Goal: Information Seeking & Learning: Learn about a topic

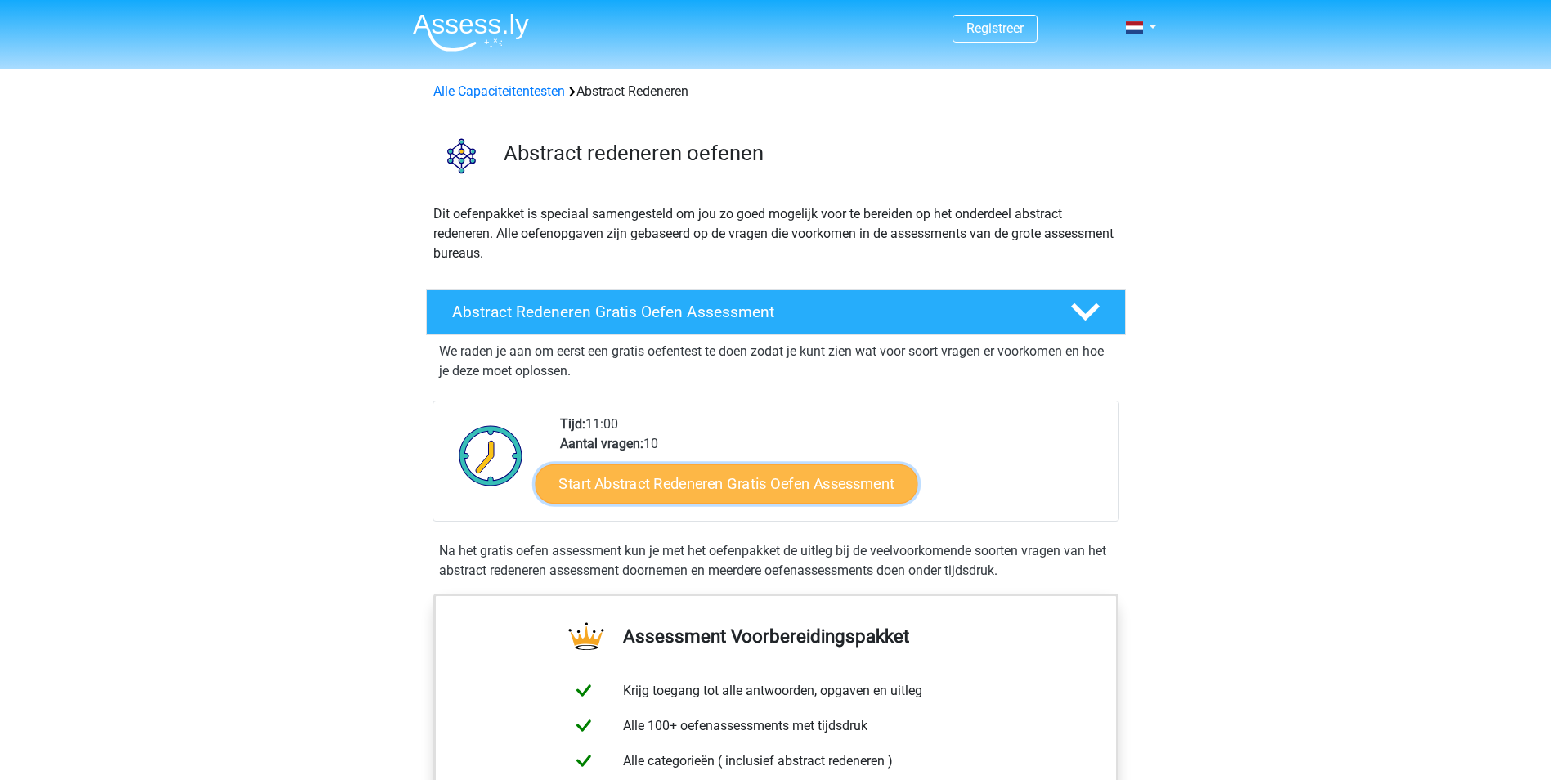
click at [718, 488] on link "Start Abstract Redeneren Gratis Oefen Assessment" at bounding box center [726, 482] width 383 height 39
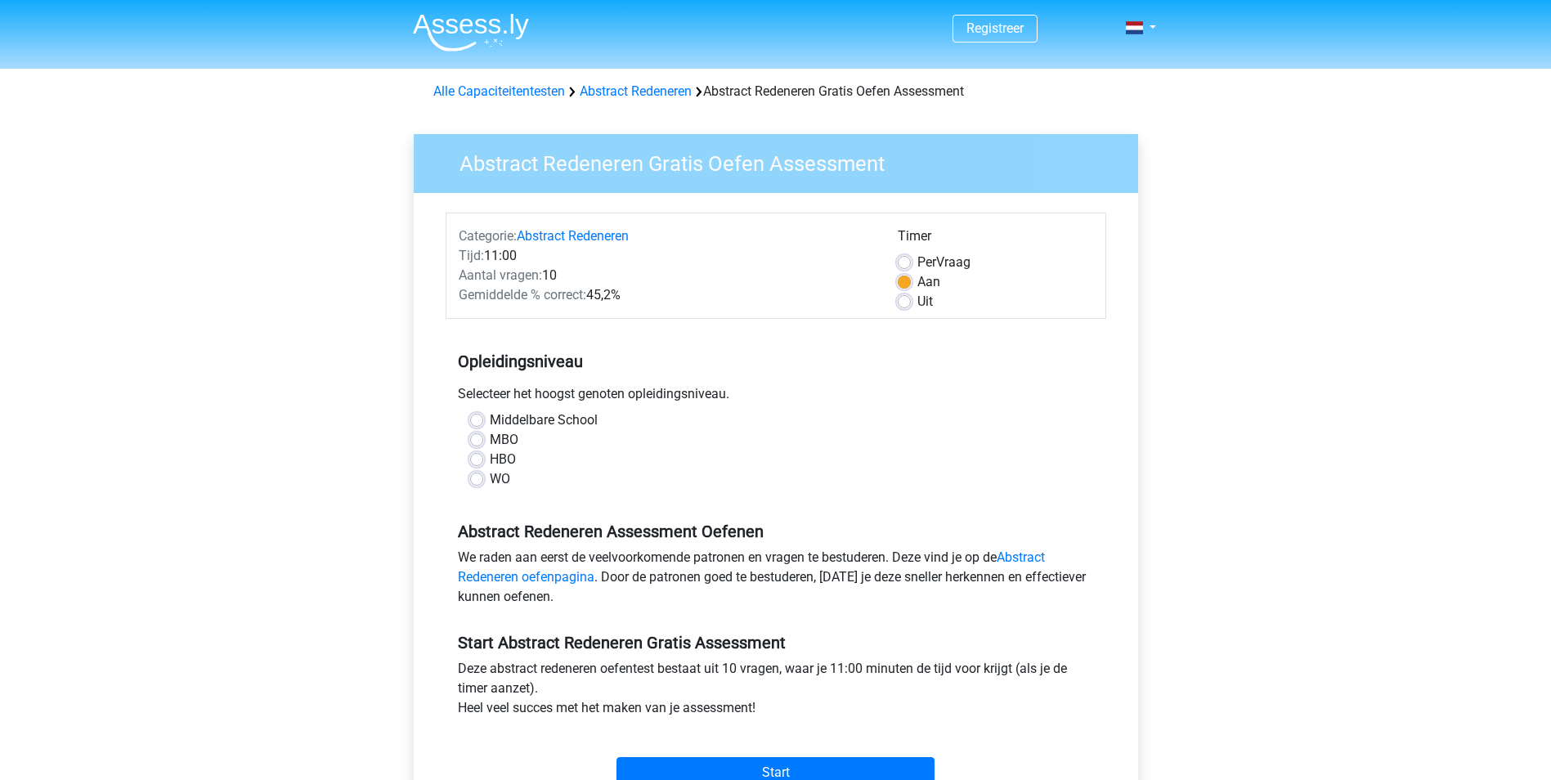
click at [490, 478] on label "WO" at bounding box center [500, 479] width 20 height 20
click at [475, 478] on input "WO" at bounding box center [476, 477] width 13 height 16
radio input "true"
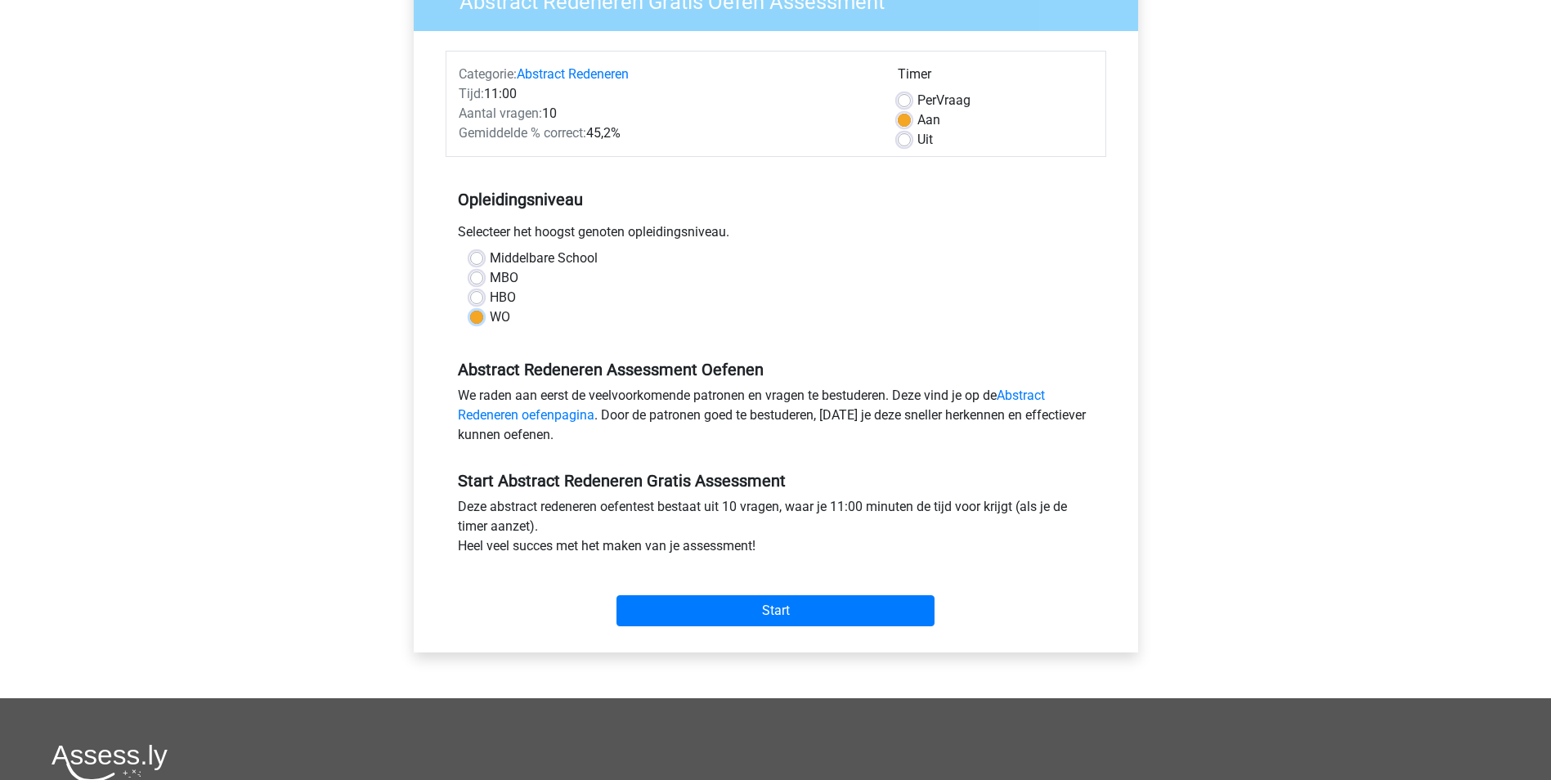
scroll to position [163, 0]
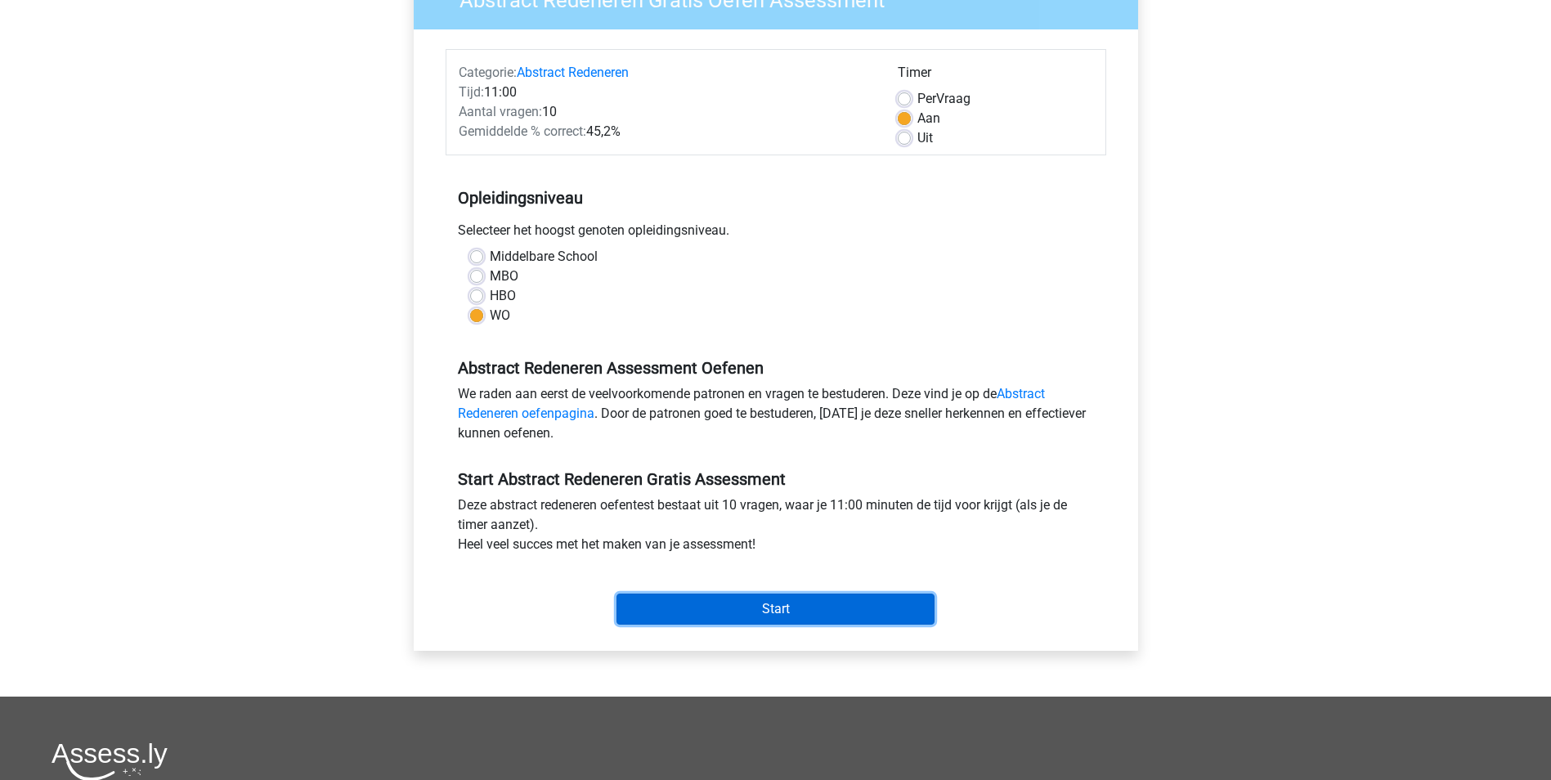
click at [750, 609] on input "Start" at bounding box center [775, 608] width 318 height 31
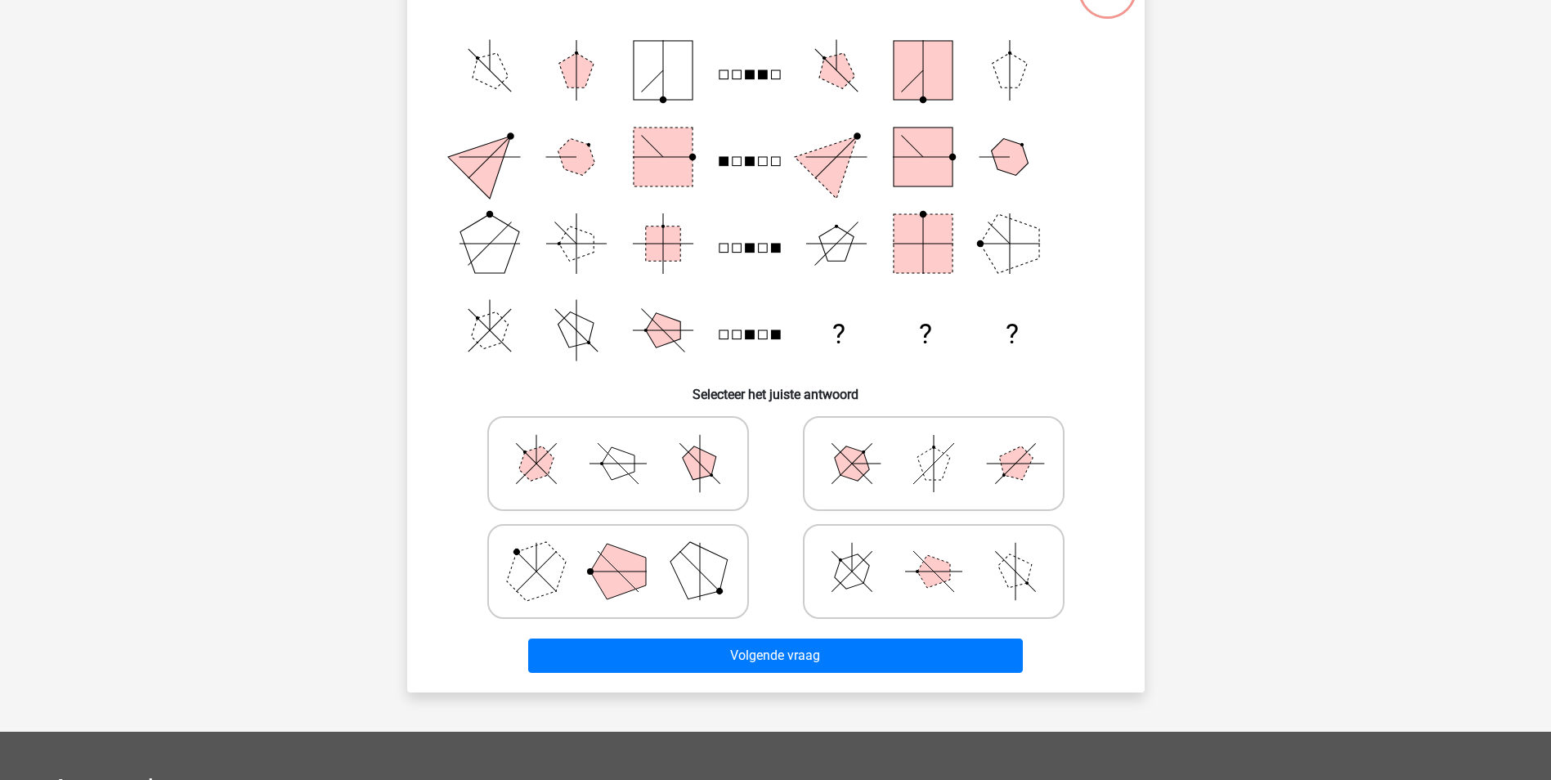
scroll to position [163, 0]
click at [660, 574] on icon at bounding box center [617, 571] width 245 height 82
click at [629, 550] on input "radio" at bounding box center [623, 544] width 11 height 11
radio input "true"
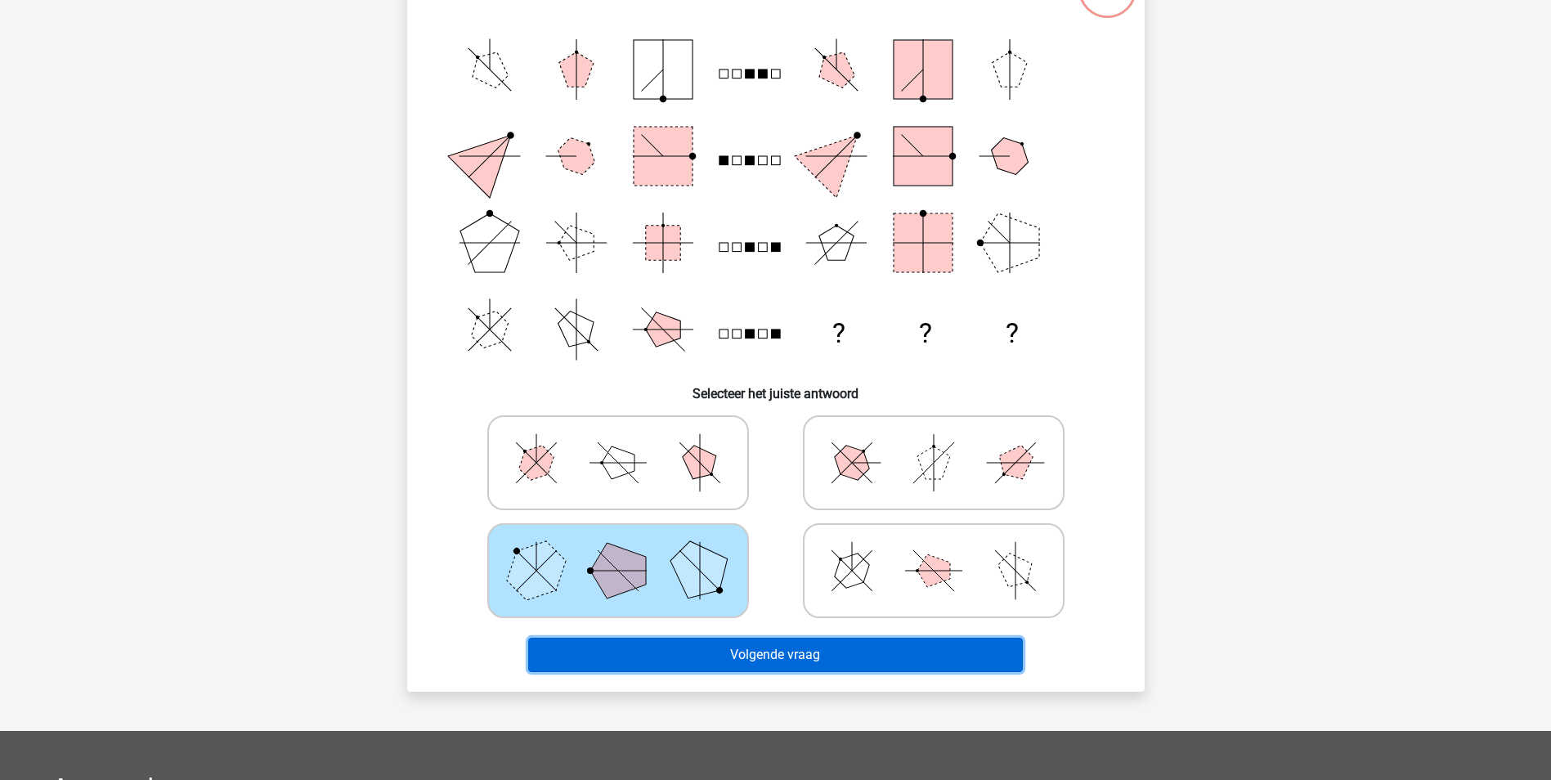
click at [720, 653] on button "Volgende vraag" at bounding box center [775, 655] width 495 height 34
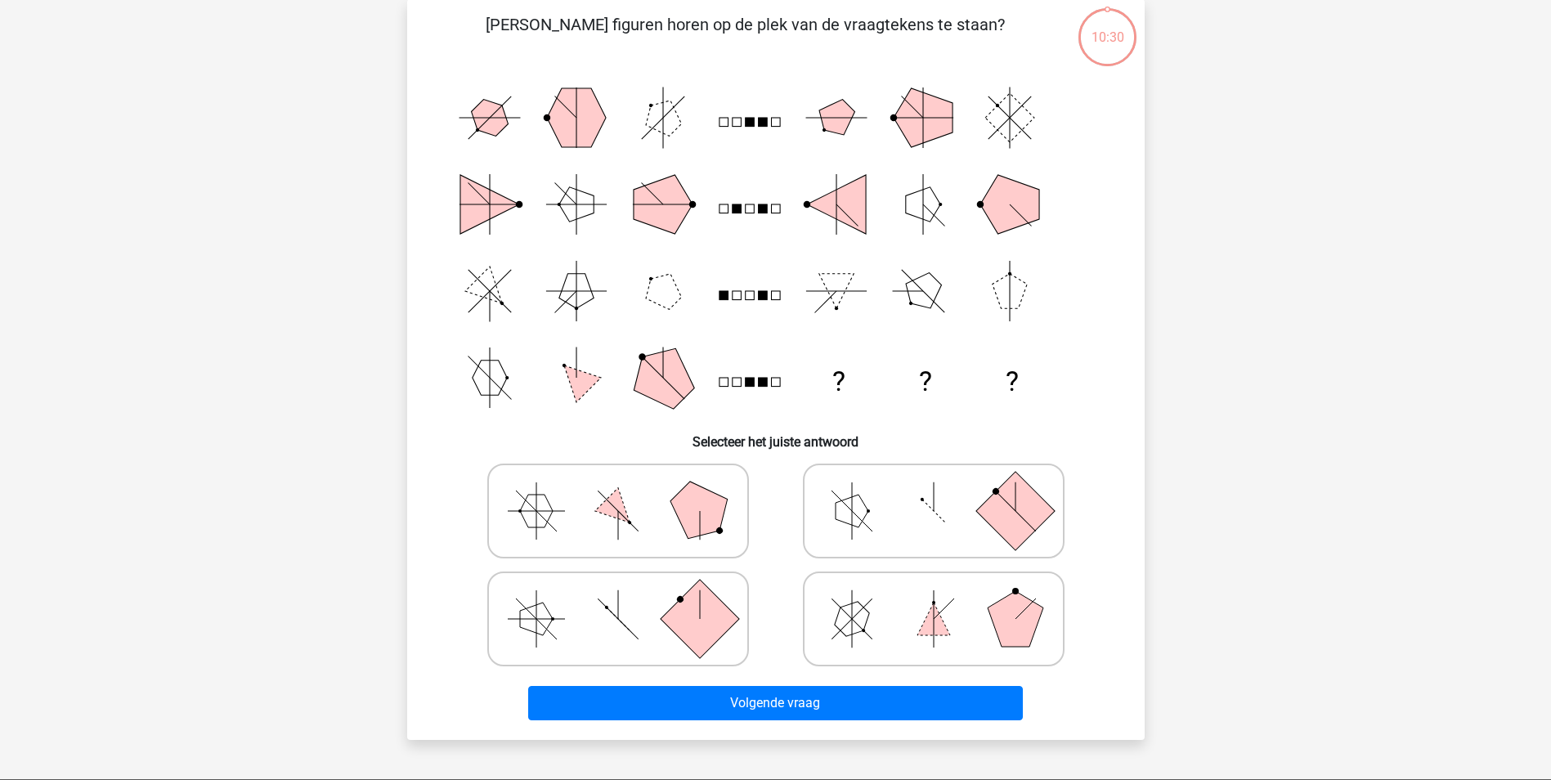
scroll to position [82, 0]
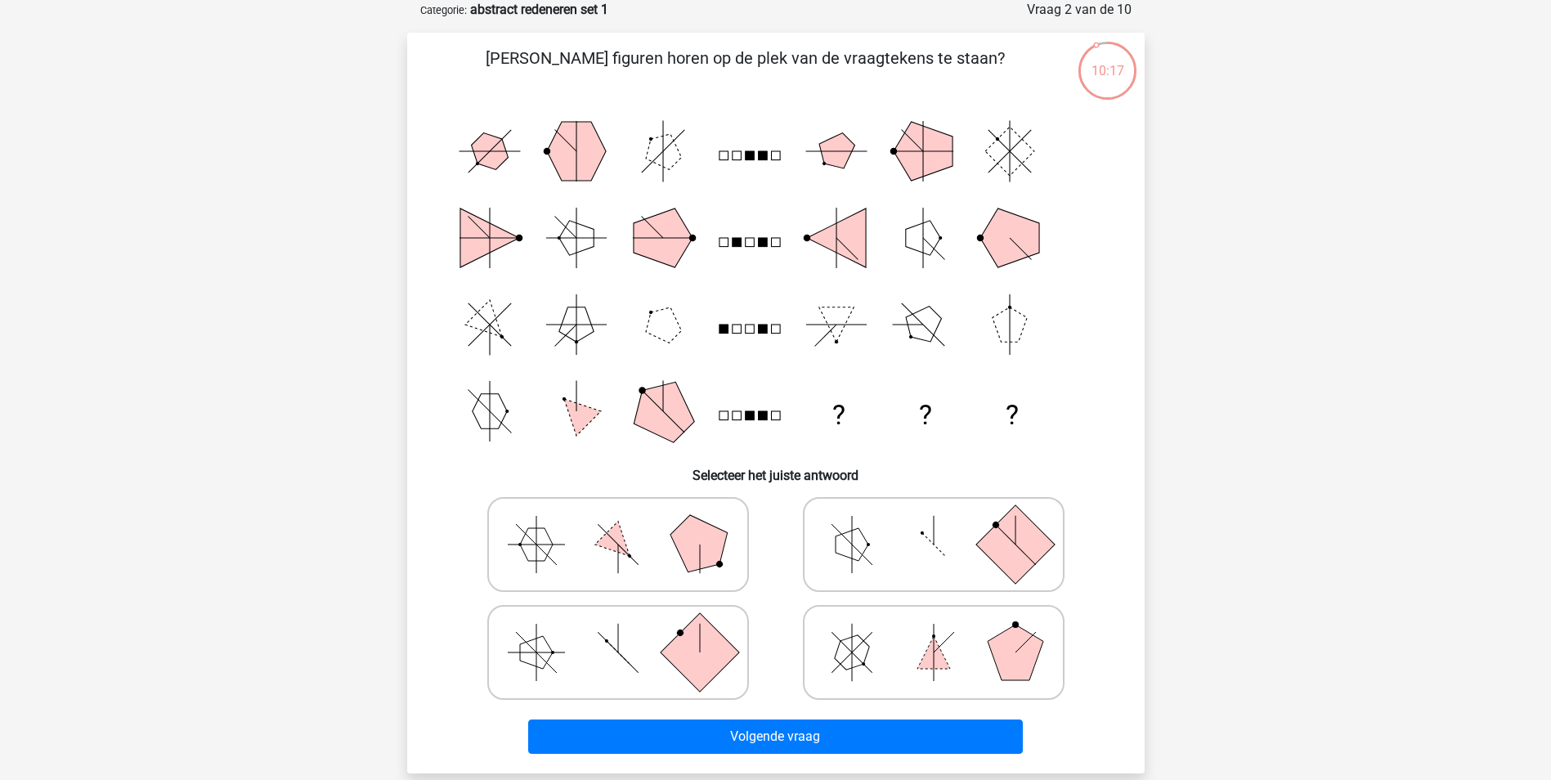
click at [902, 651] on icon at bounding box center [933, 652] width 245 height 82
click at [933, 632] on input "radio" at bounding box center [938, 626] width 11 height 11
radio input "true"
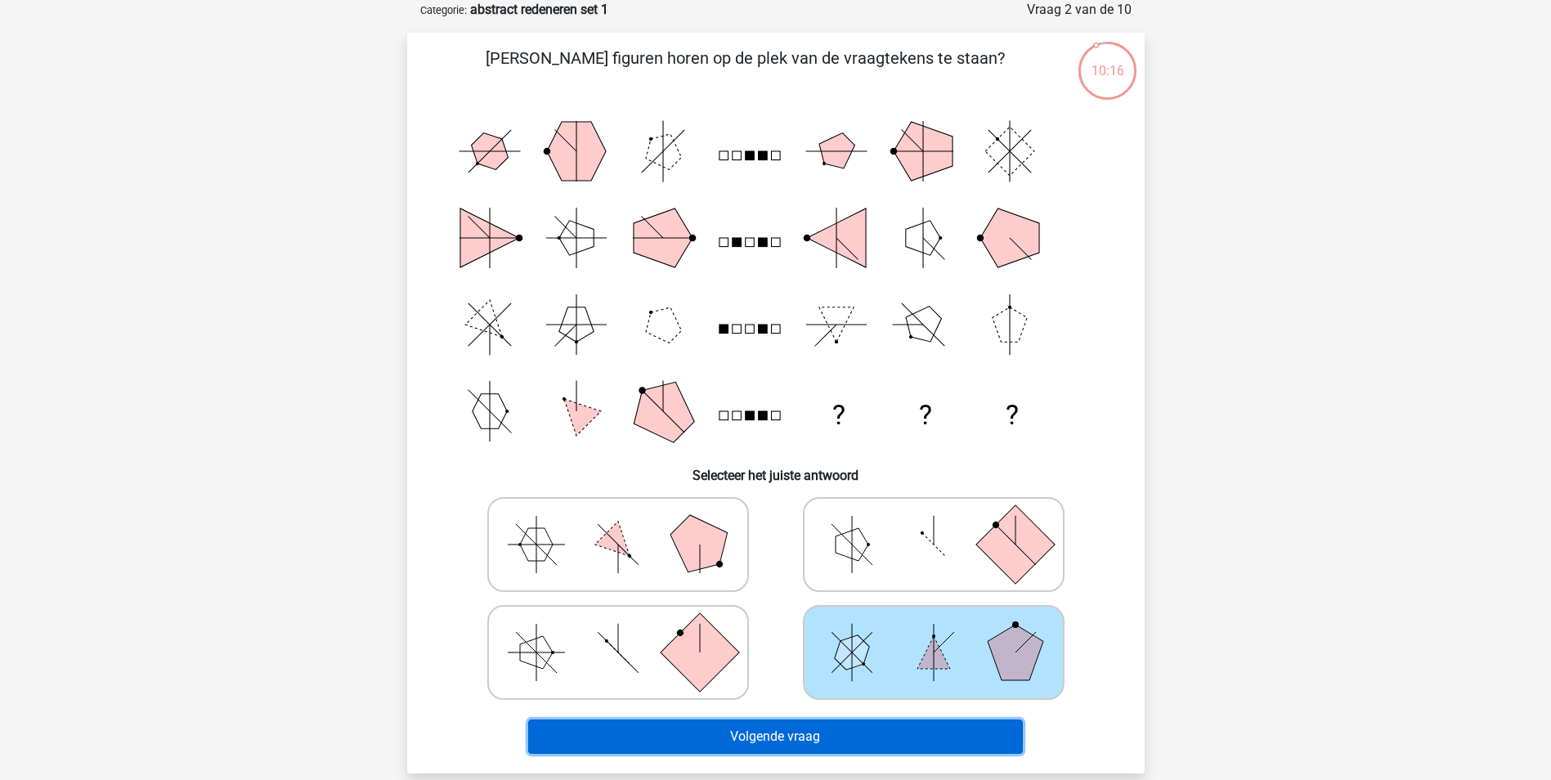
click at [806, 734] on button "Volgende vraag" at bounding box center [775, 736] width 495 height 34
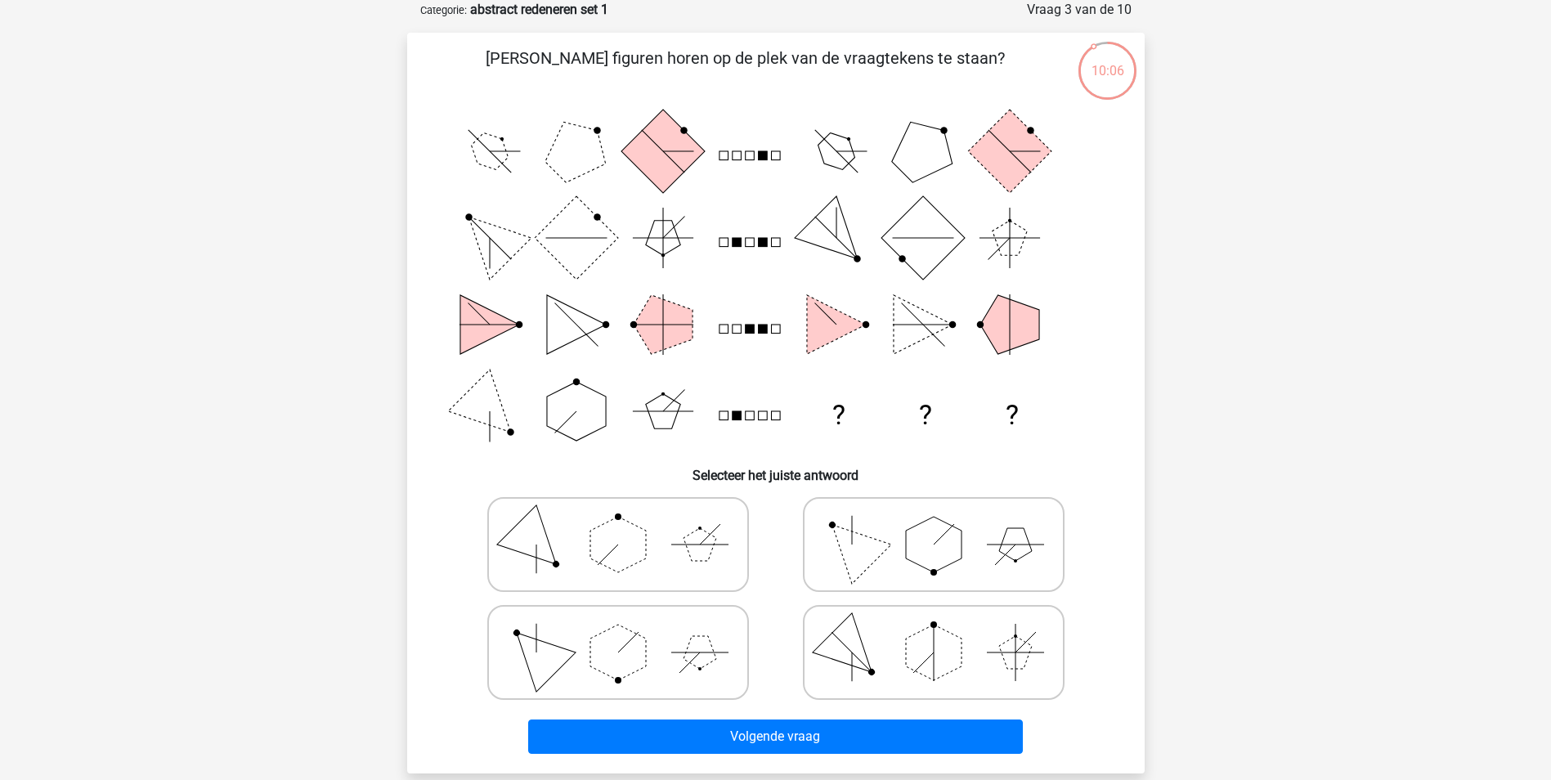
click at [853, 666] on icon at bounding box center [933, 652] width 245 height 82
click at [933, 632] on input "radio" at bounding box center [938, 626] width 11 height 11
radio input "true"
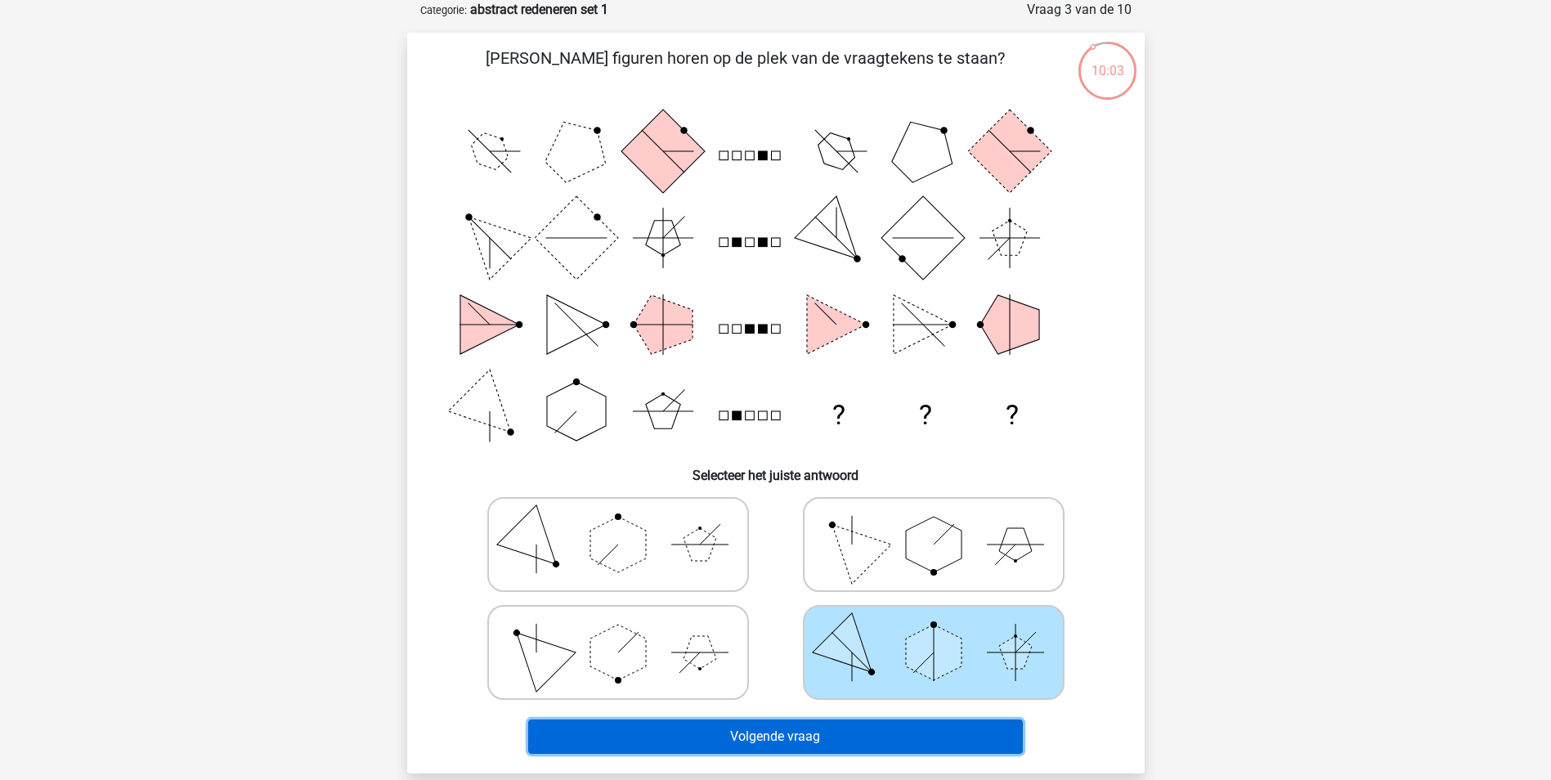
click at [773, 729] on button "Volgende vraag" at bounding box center [775, 736] width 495 height 34
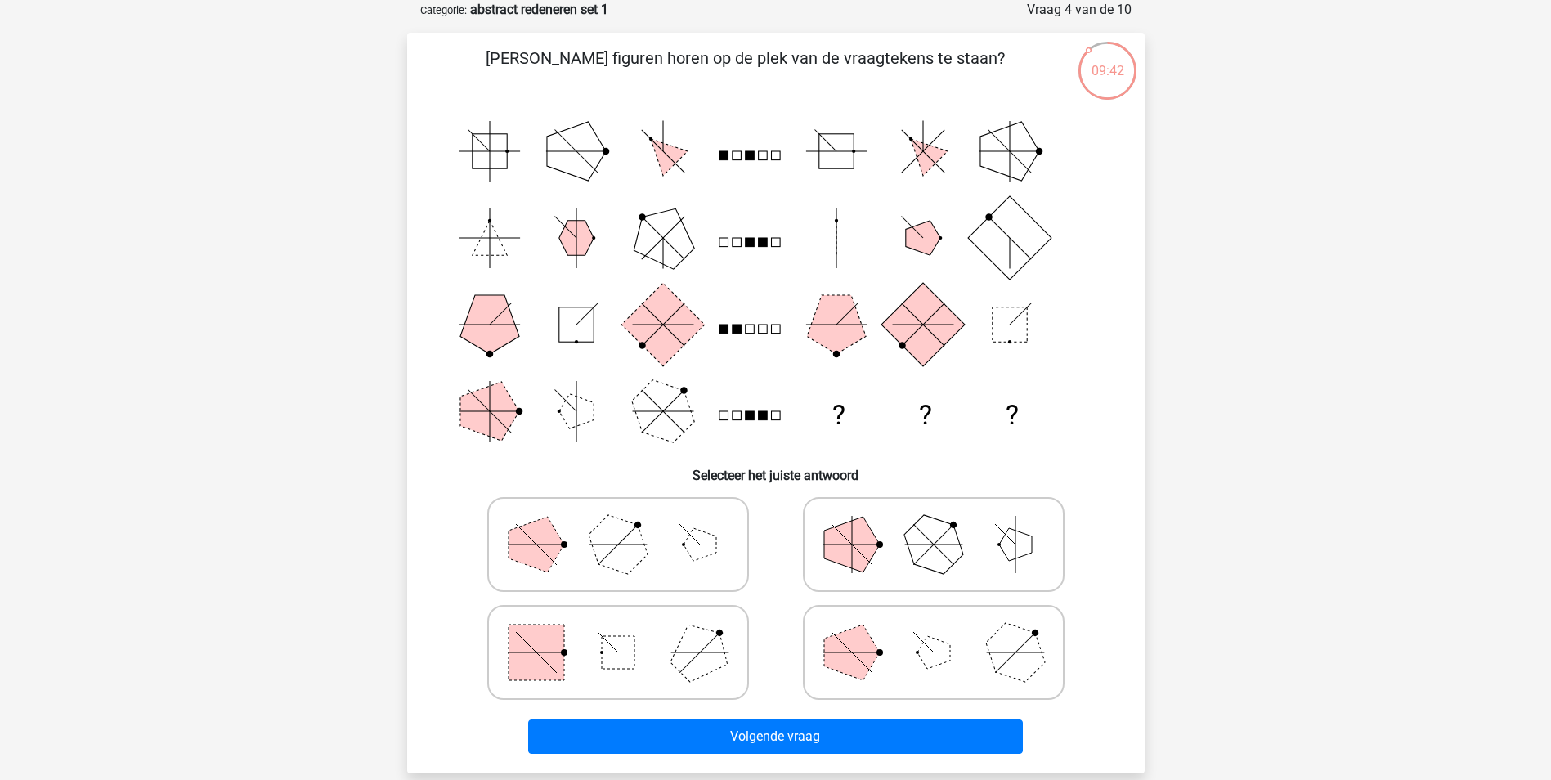
click at [691, 660] on line at bounding box center [699, 652] width 40 height 40
click at [629, 632] on input "radio" at bounding box center [623, 626] width 11 height 11
radio input "true"
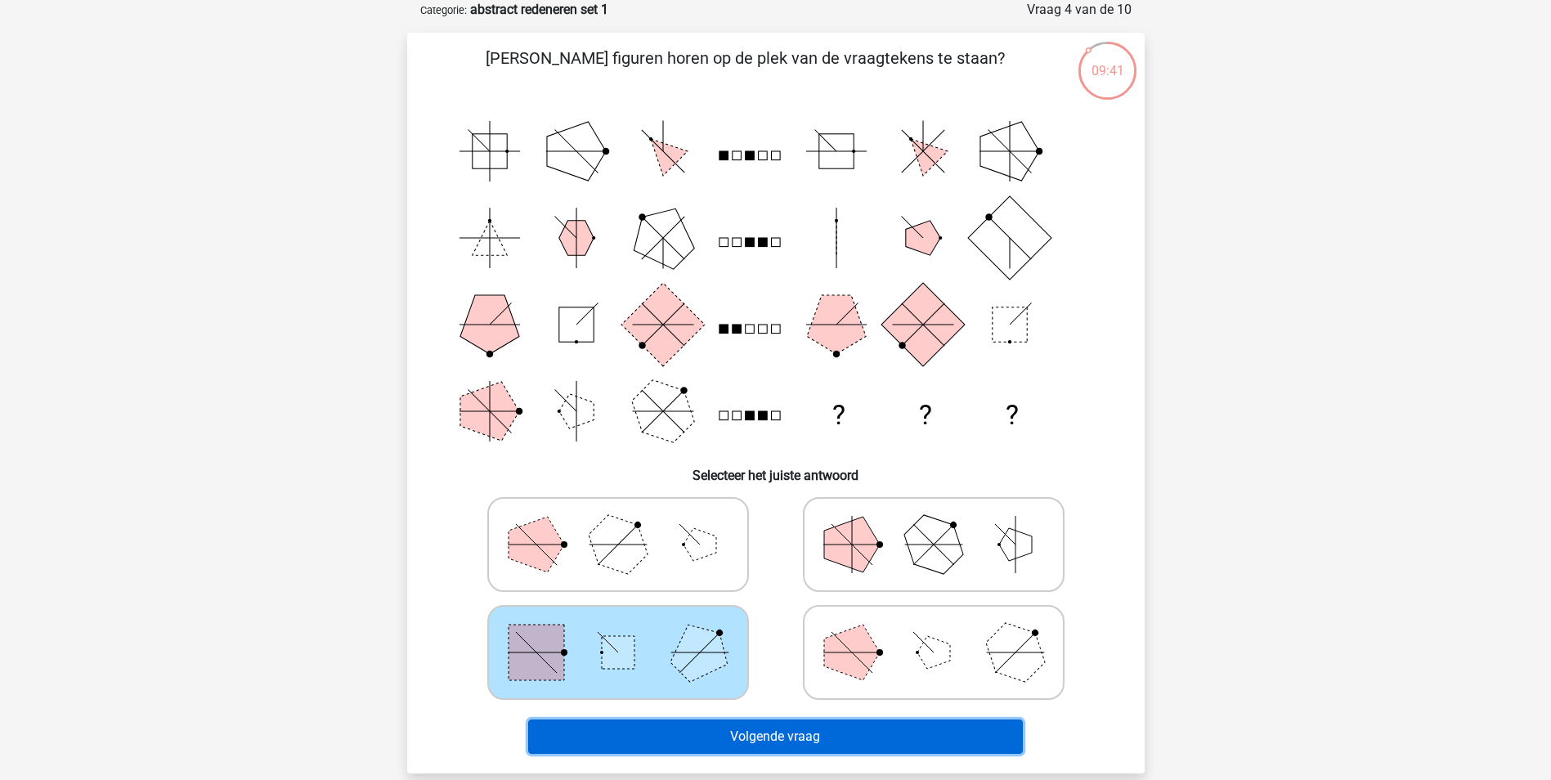
click at [750, 735] on button "Volgende vraag" at bounding box center [775, 736] width 495 height 34
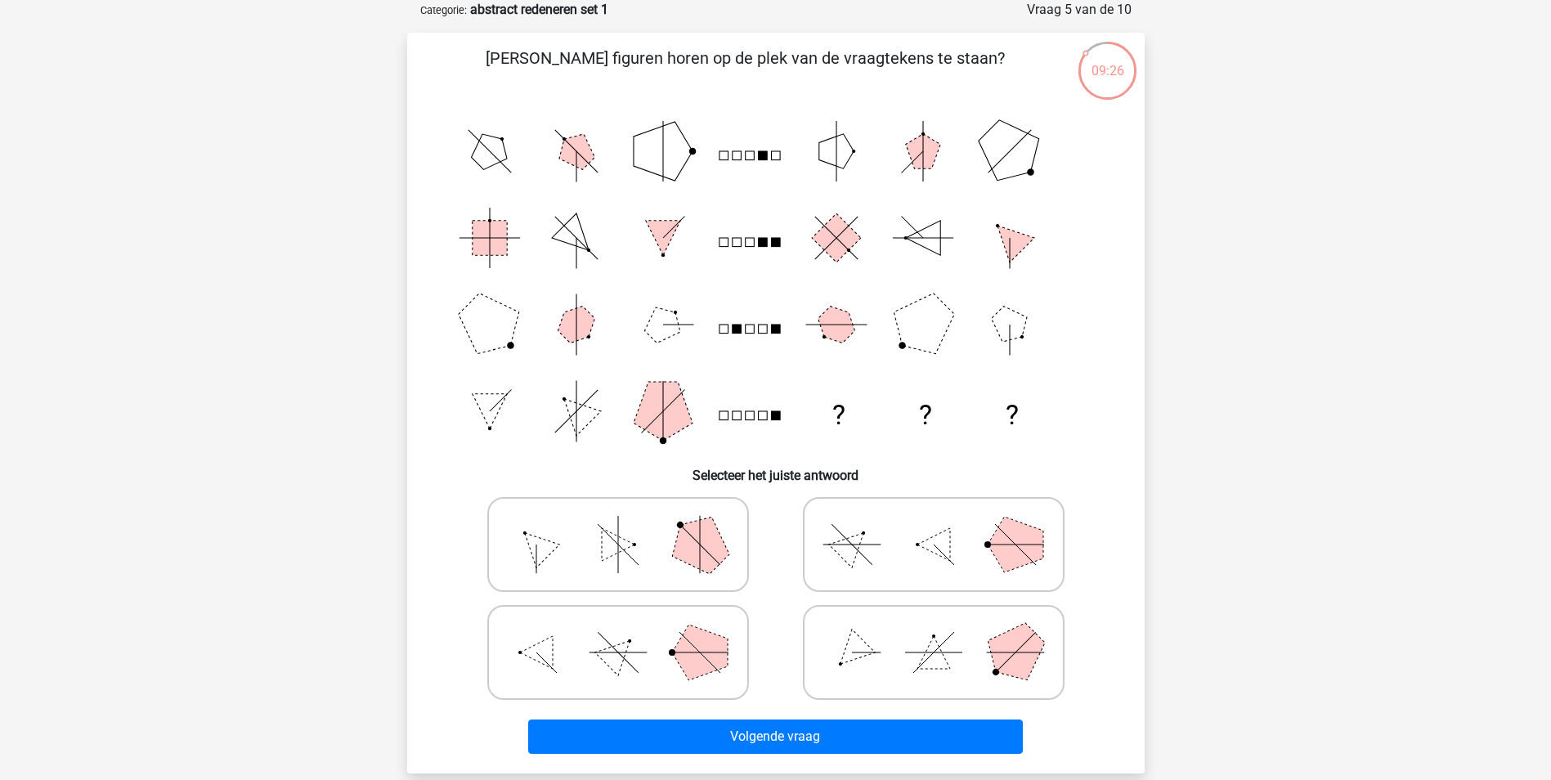
click at [701, 680] on icon at bounding box center [617, 652] width 245 height 82
click at [629, 632] on input "radio" at bounding box center [623, 626] width 11 height 11
radio input "true"
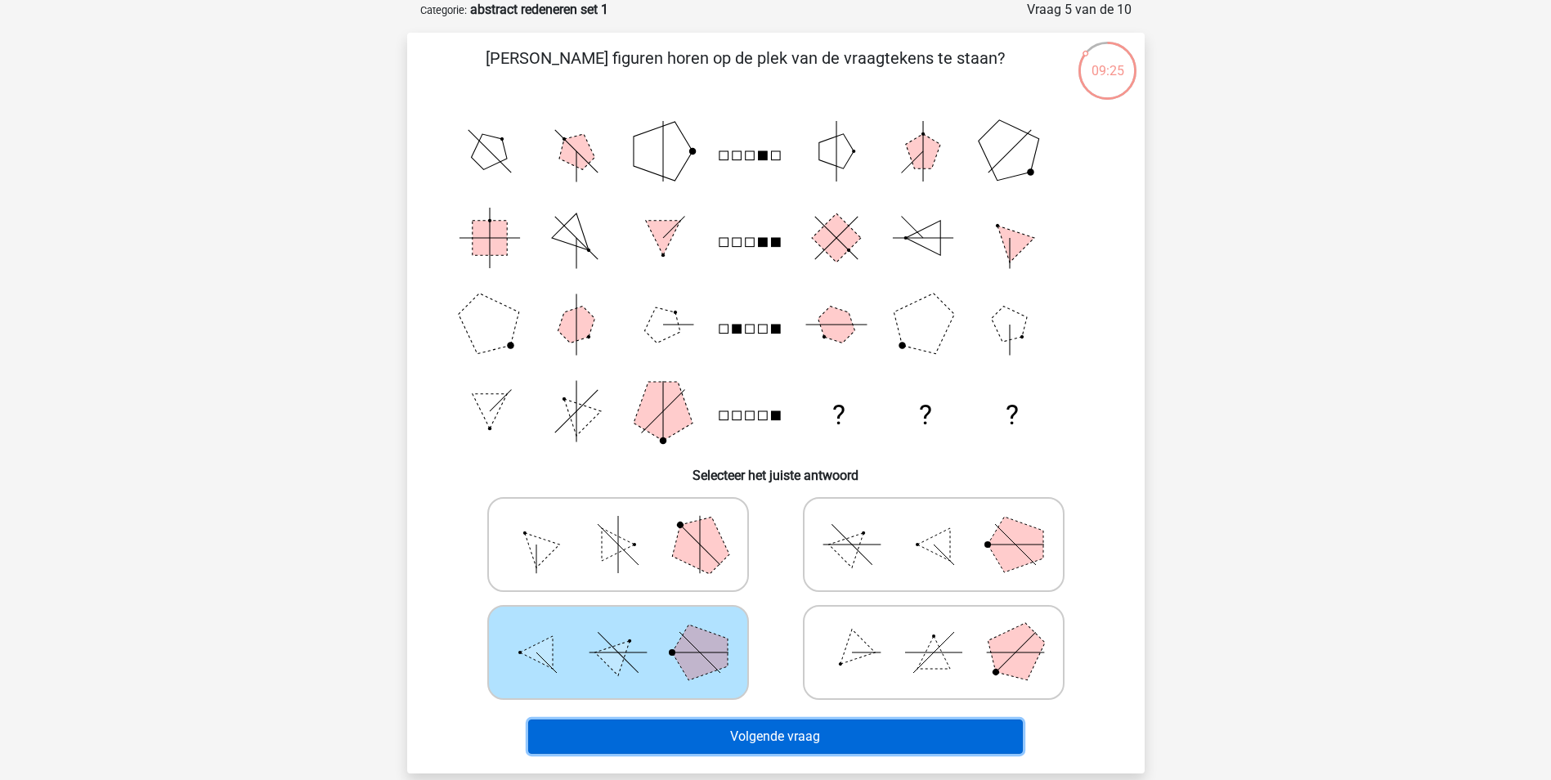
click at [748, 738] on button "Volgende vraag" at bounding box center [775, 736] width 495 height 34
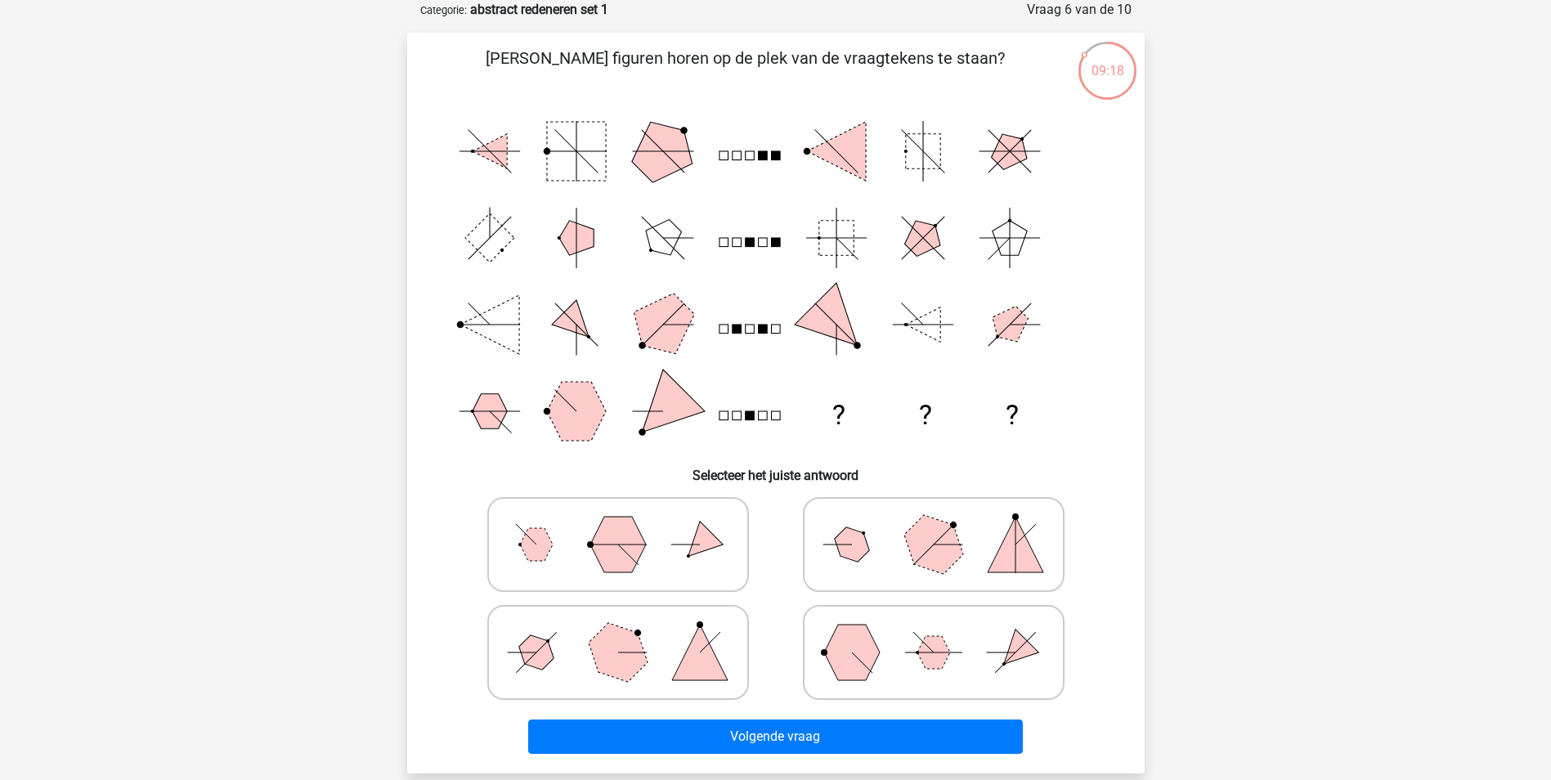
click at [675, 673] on polygon at bounding box center [700, 652] width 56 height 56
click at [629, 632] on input "radio" at bounding box center [623, 626] width 11 height 11
radio input "true"
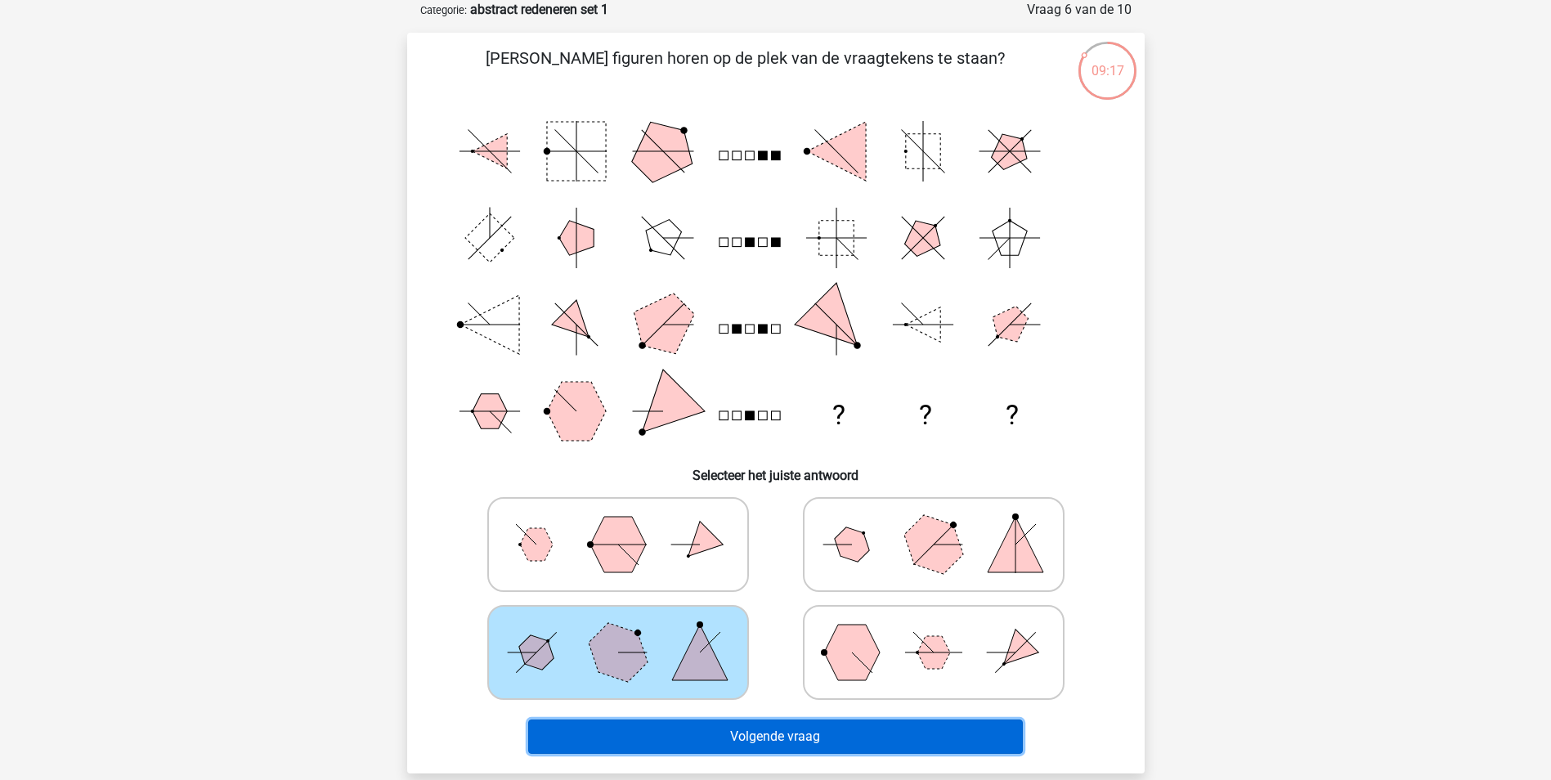
click at [723, 732] on button "Volgende vraag" at bounding box center [775, 736] width 495 height 34
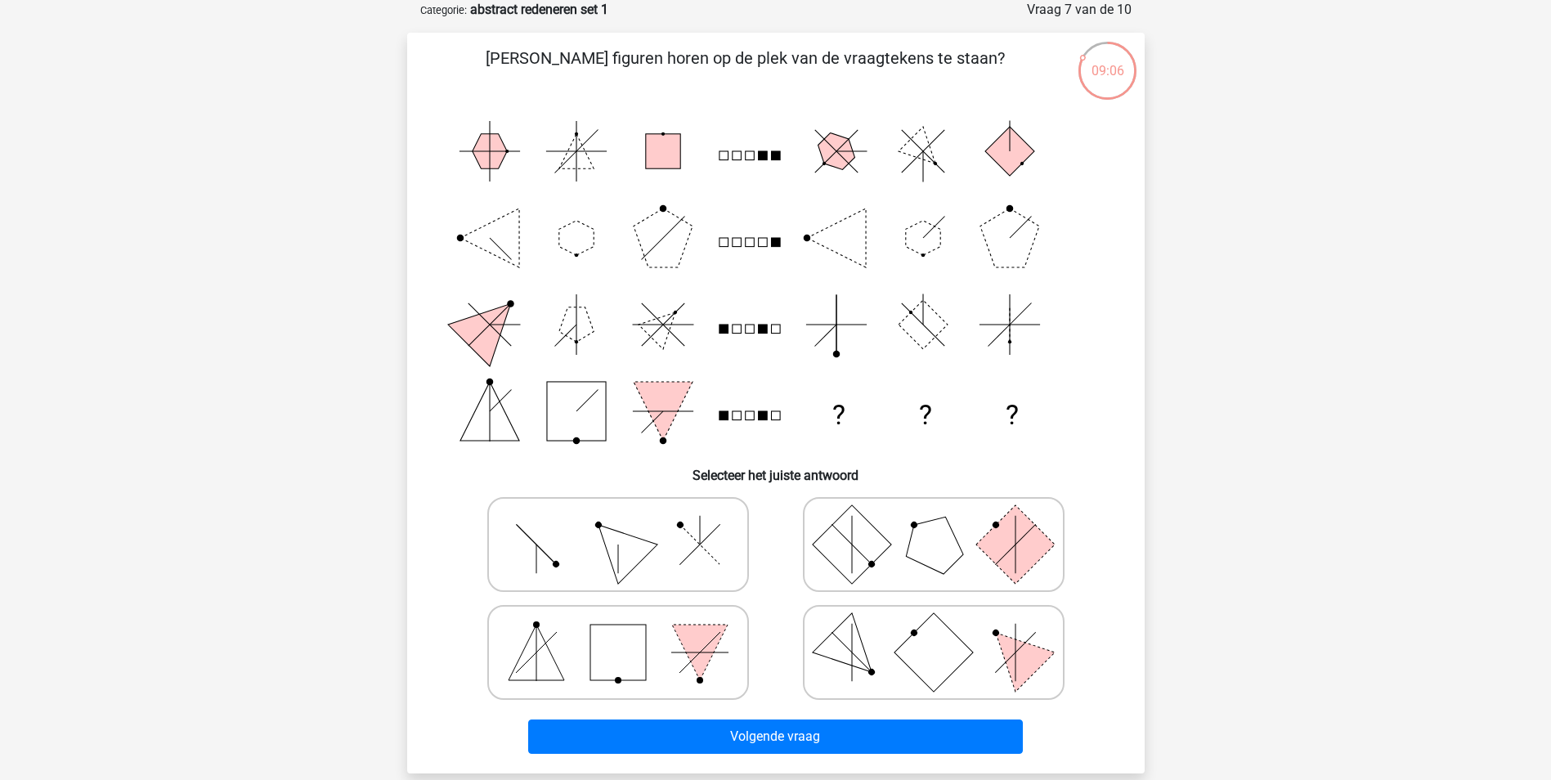
click at [706, 672] on icon at bounding box center [617, 652] width 245 height 82
click at [629, 632] on input "radio" at bounding box center [623, 626] width 11 height 11
radio input "true"
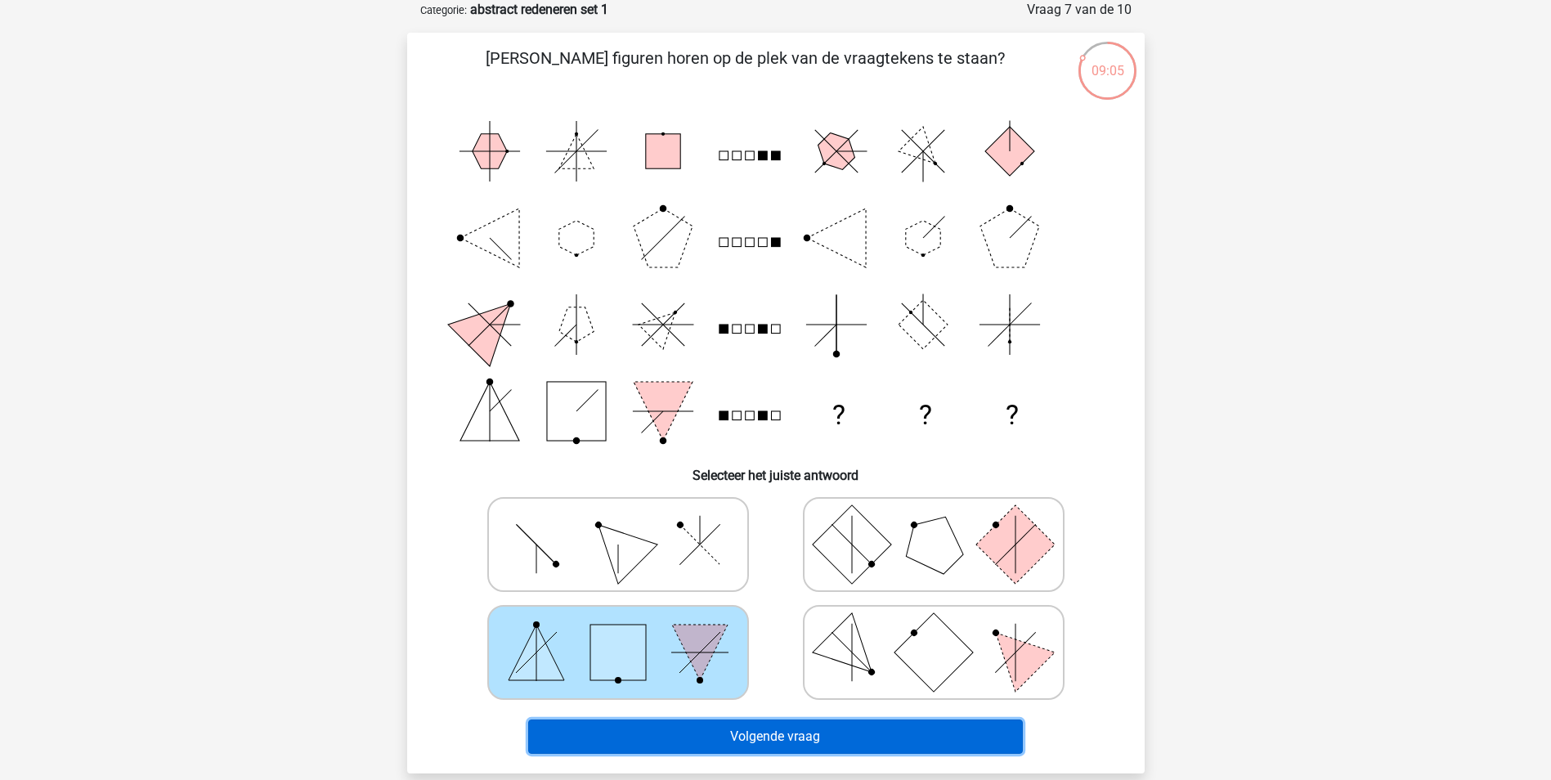
click at [737, 735] on button "Volgende vraag" at bounding box center [775, 736] width 495 height 34
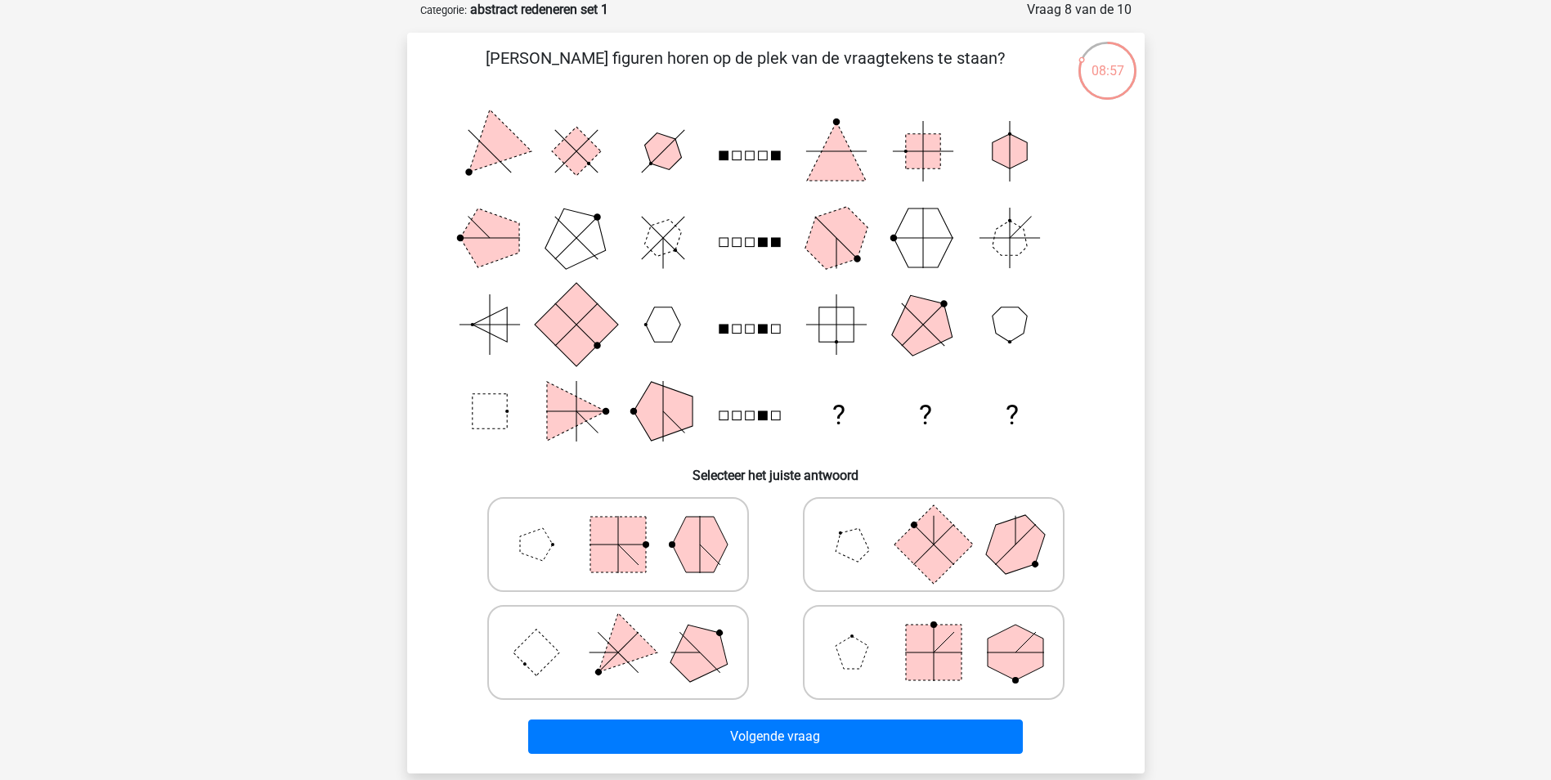
click at [666, 668] on icon at bounding box center [617, 652] width 245 height 82
click at [629, 632] on input "radio" at bounding box center [623, 626] width 11 height 11
radio input "true"
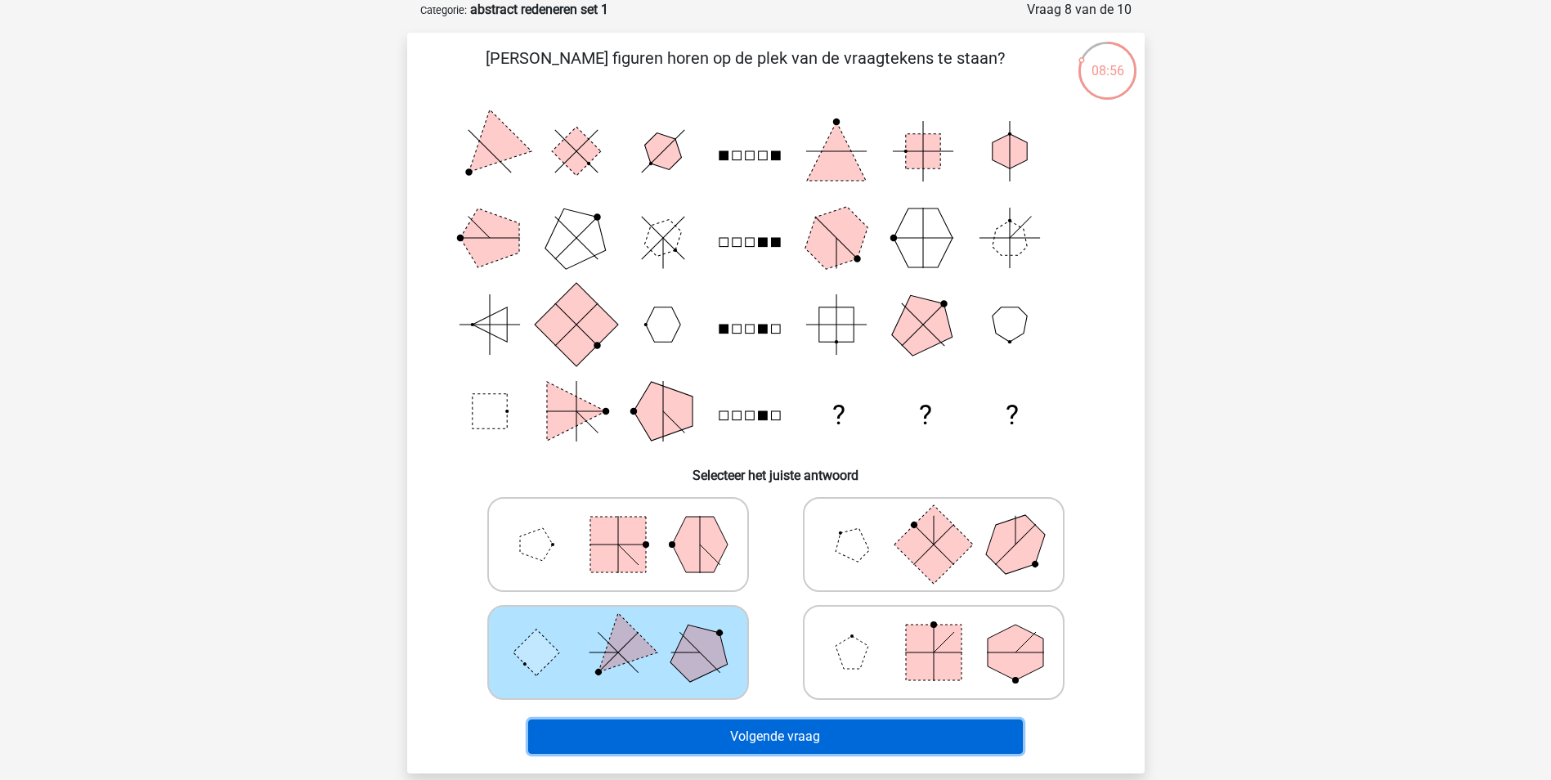
click at [744, 733] on button "Volgende vraag" at bounding box center [775, 736] width 495 height 34
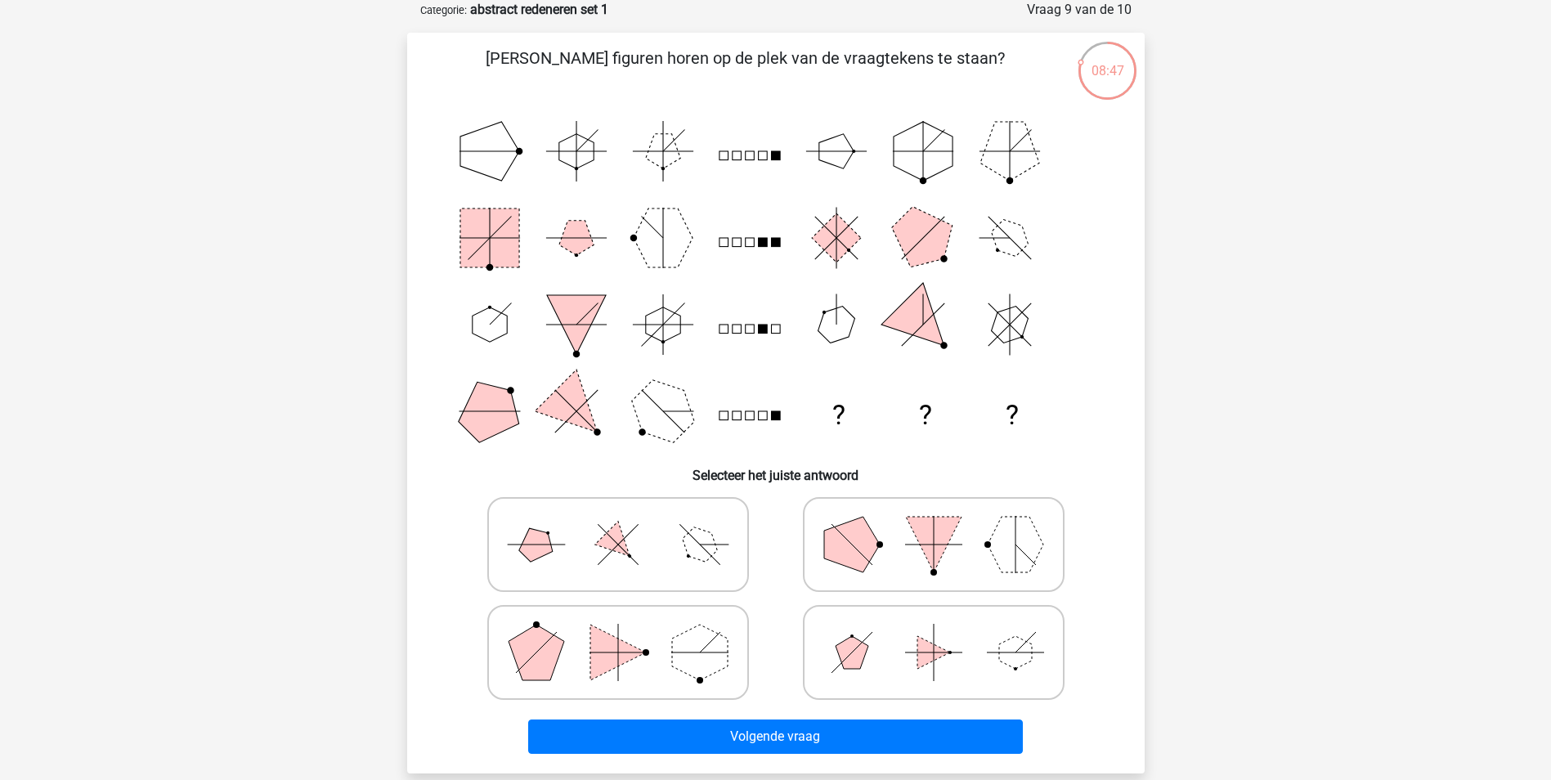
click at [663, 664] on icon at bounding box center [617, 652] width 245 height 82
click at [629, 632] on input "radio" at bounding box center [623, 626] width 11 height 11
radio input "true"
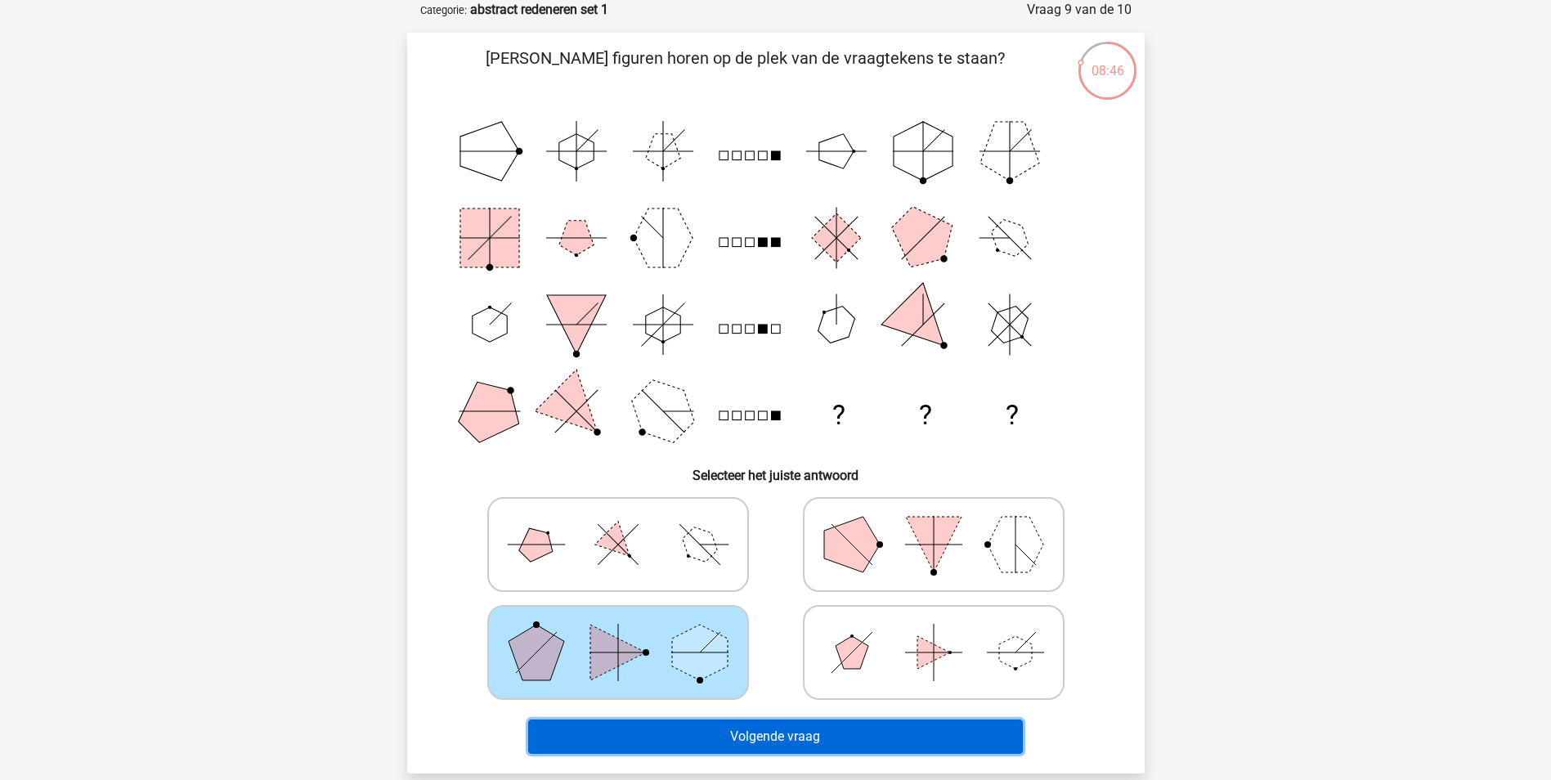
click at [748, 733] on button "Volgende vraag" at bounding box center [775, 736] width 495 height 34
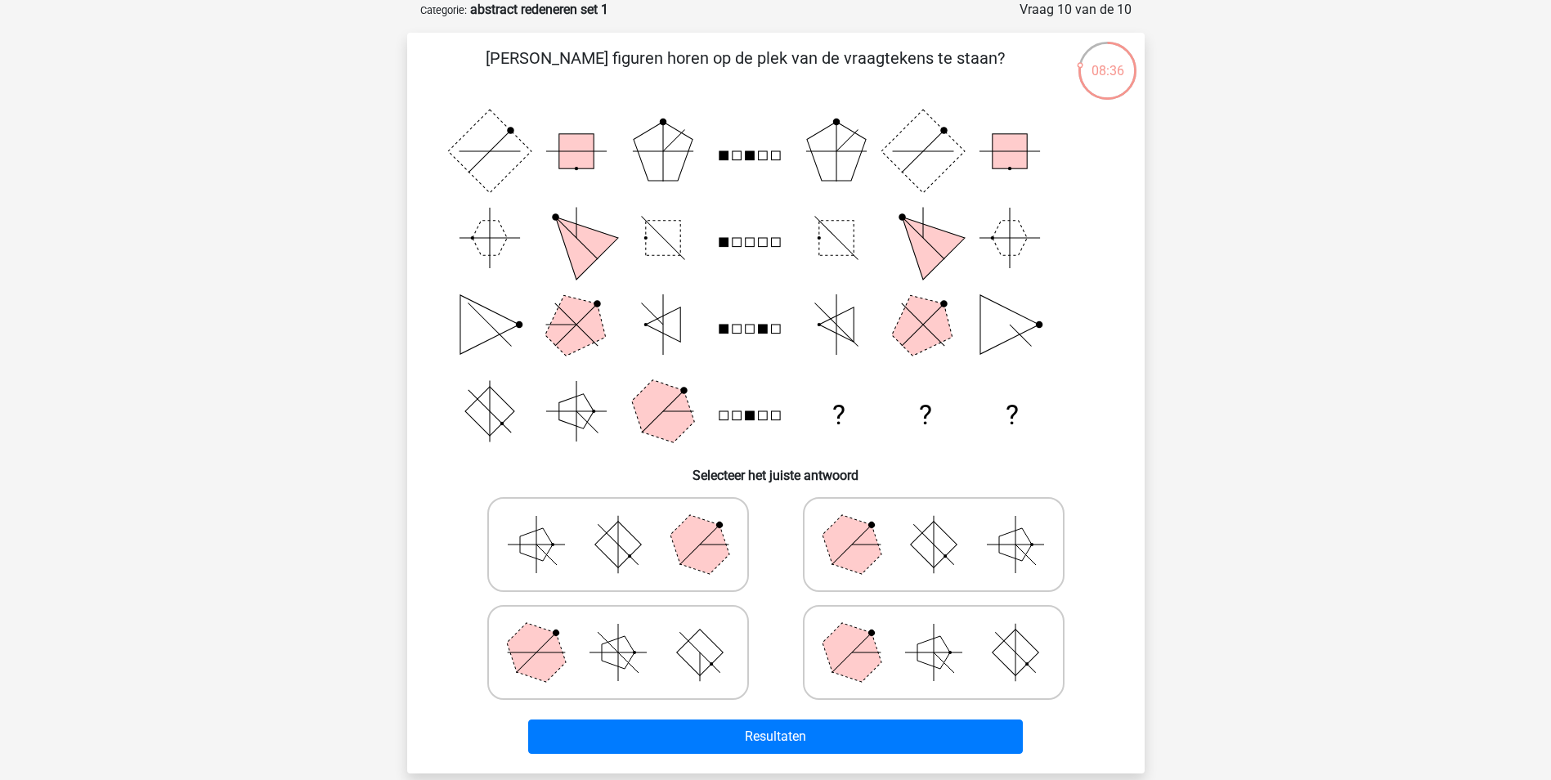
click at [892, 562] on icon at bounding box center [933, 545] width 245 height 82
click at [933, 524] on input "radio" at bounding box center [938, 518] width 11 height 11
radio input "true"
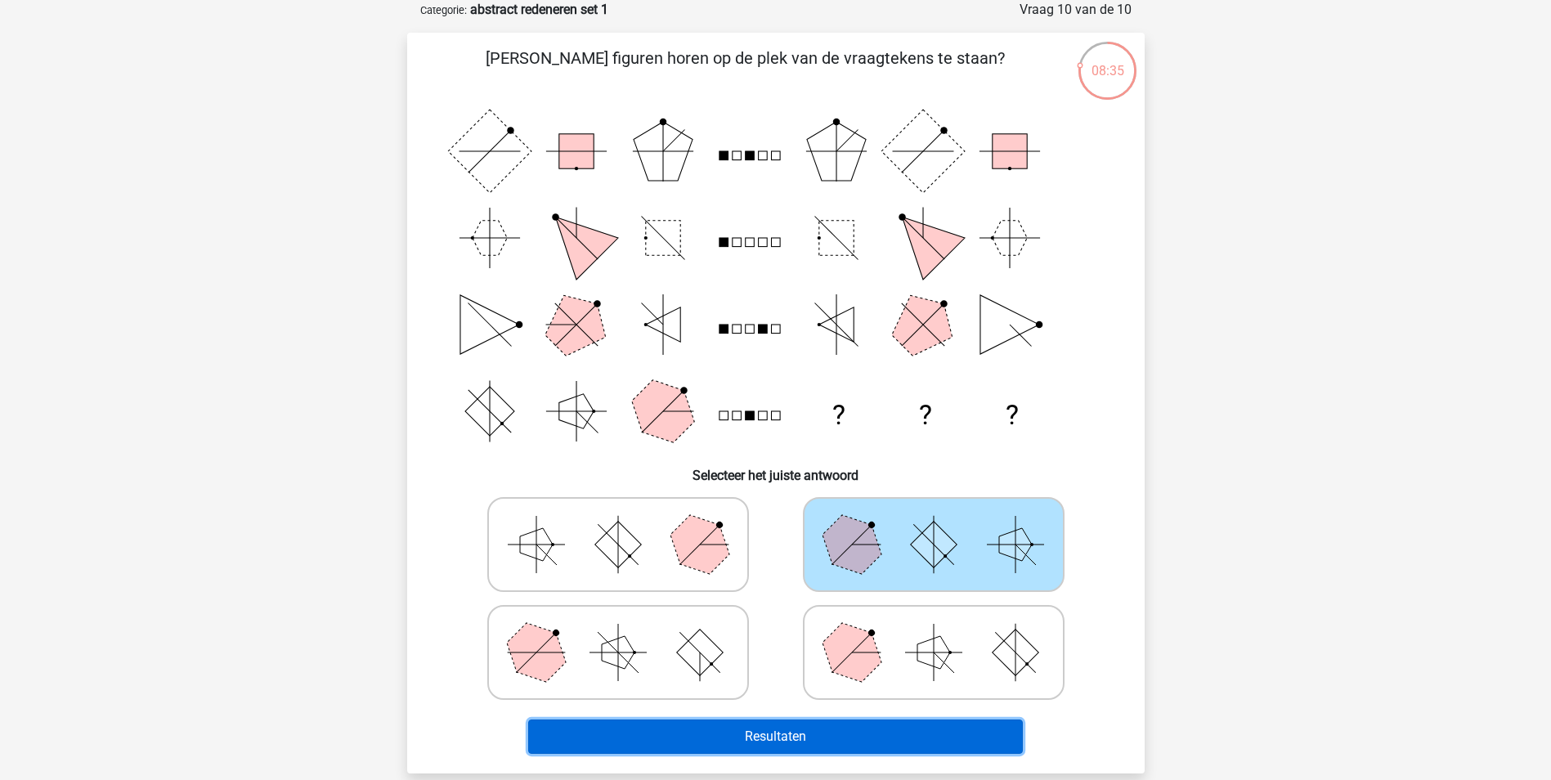
click at [828, 740] on button "Resultaten" at bounding box center [775, 736] width 495 height 34
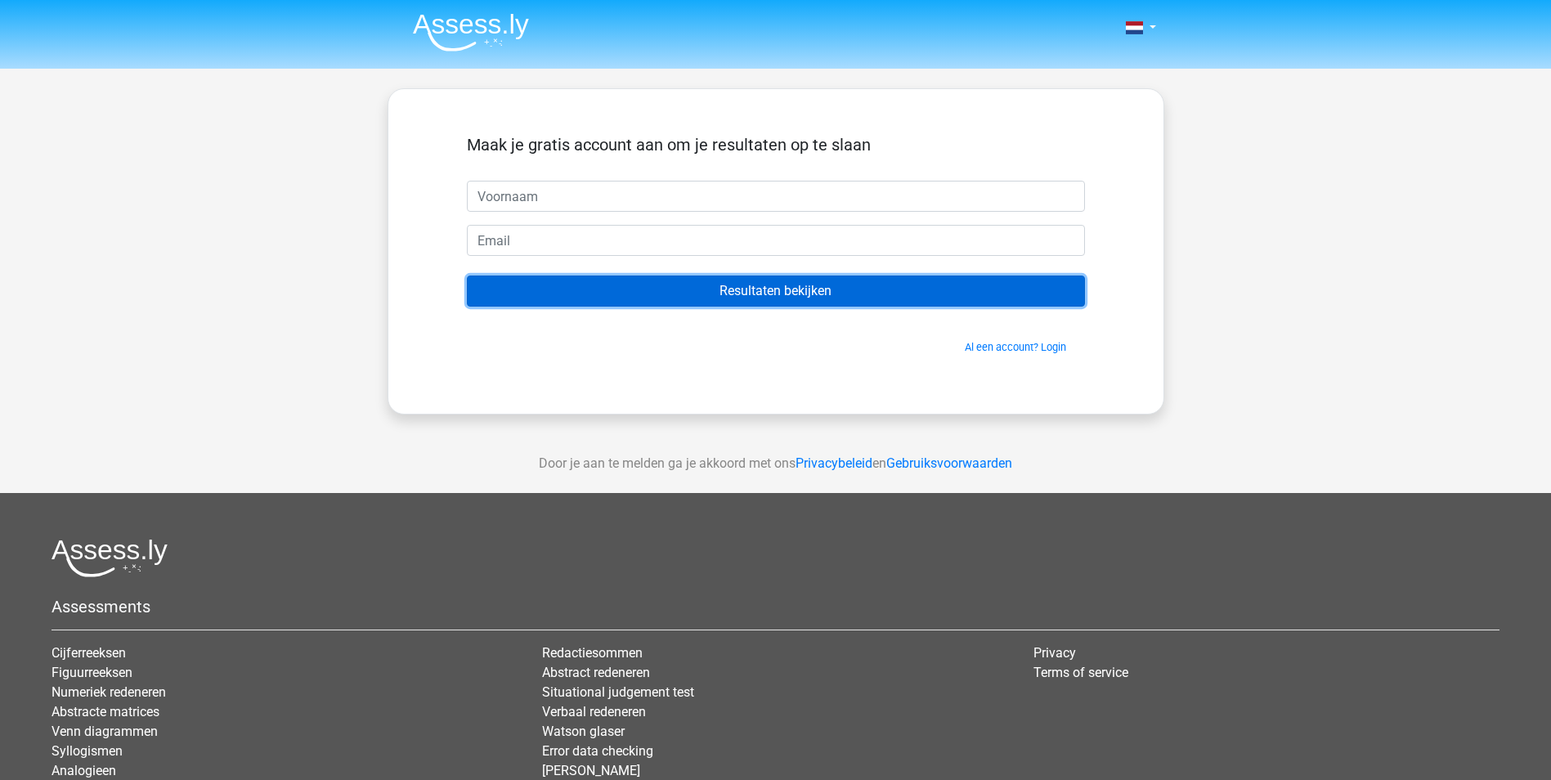
click at [757, 296] on input "Resultaten bekijken" at bounding box center [776, 290] width 618 height 31
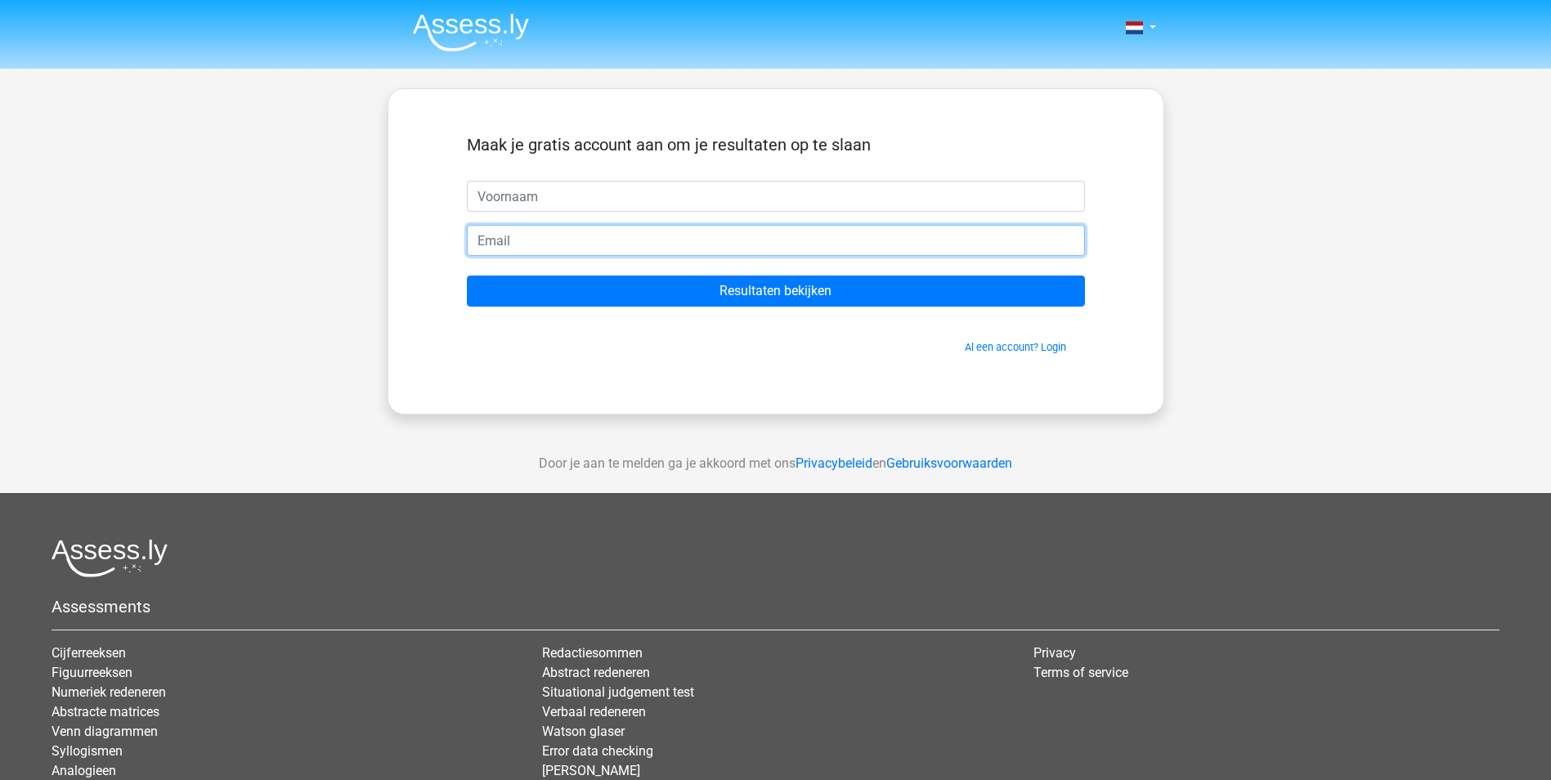
click at [775, 237] on input "email" at bounding box center [776, 240] width 618 height 31
type input "[EMAIL_ADDRESS][DOMAIN_NAME]"
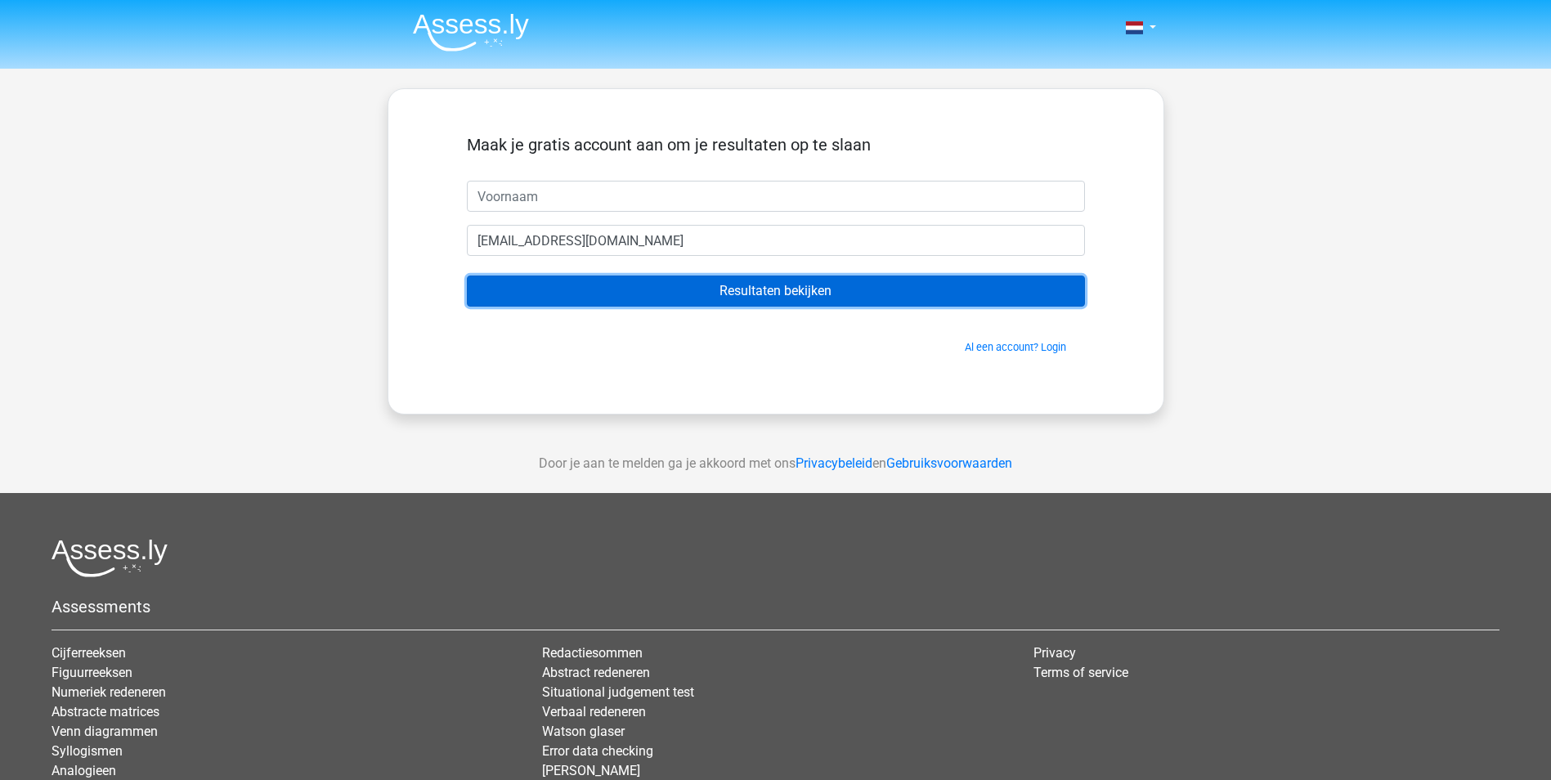
click at [777, 289] on input "Resultaten bekijken" at bounding box center [776, 290] width 618 height 31
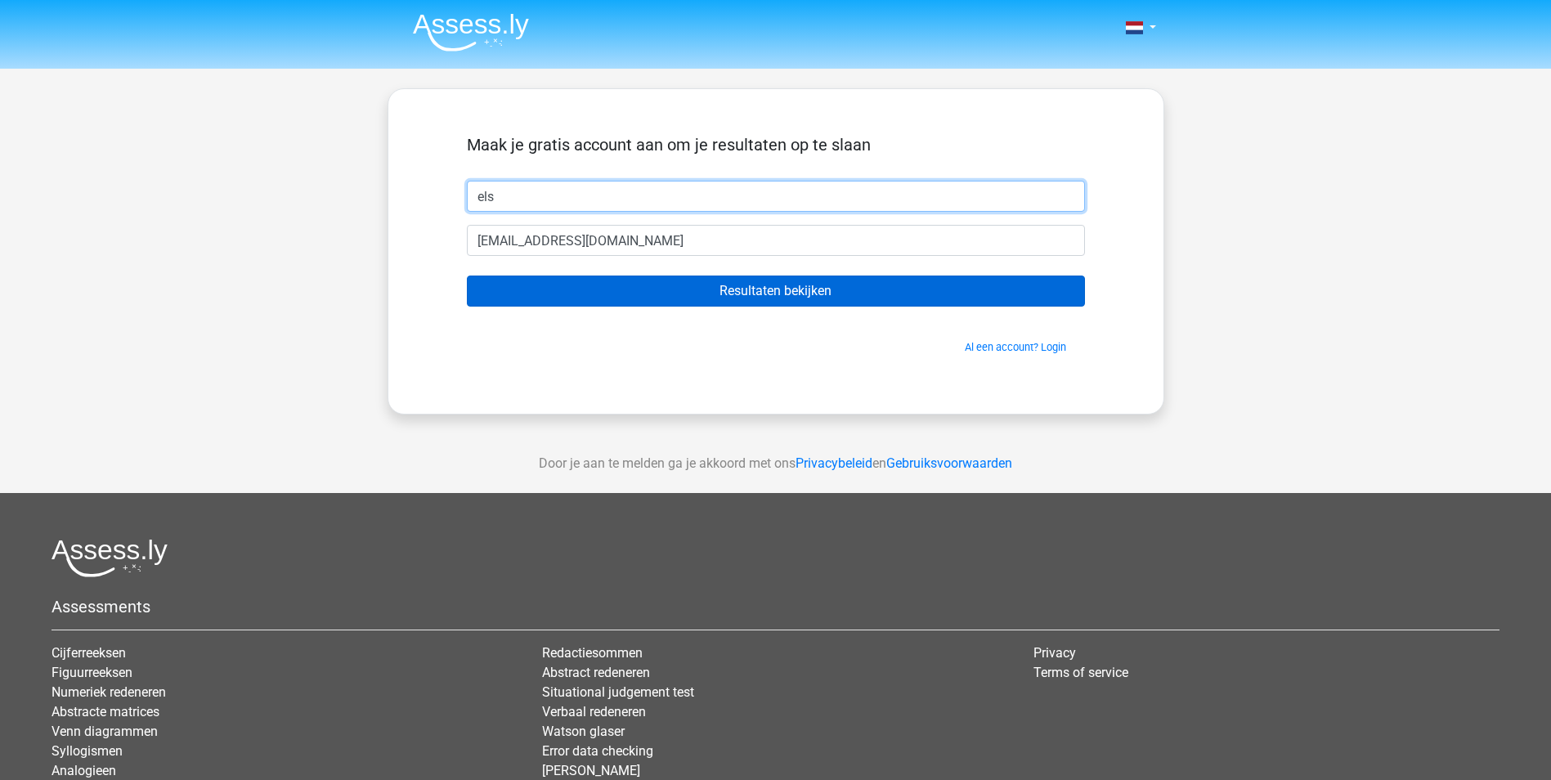
type input "els"
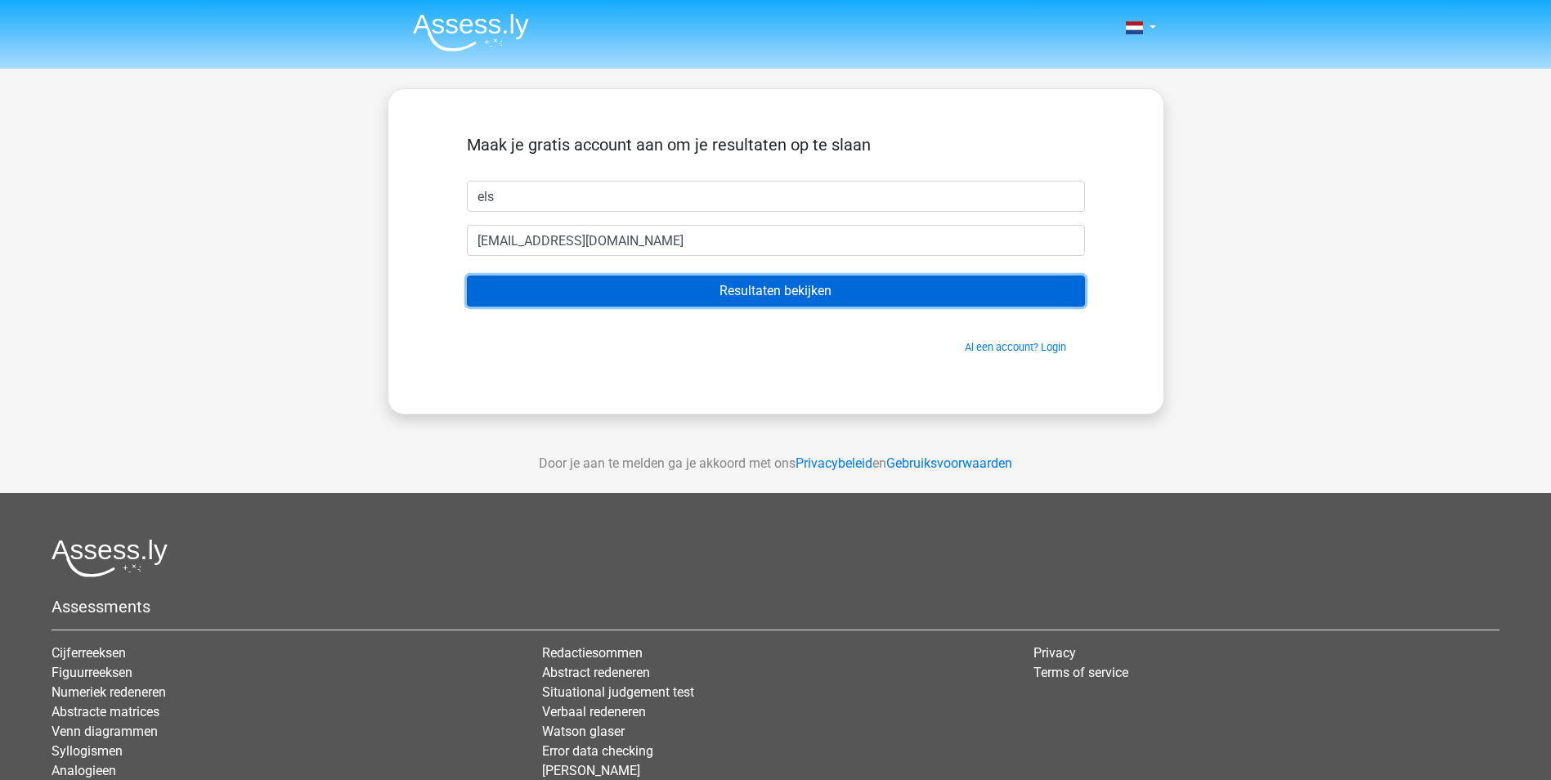
click at [769, 292] on input "Resultaten bekijken" at bounding box center [776, 290] width 618 height 31
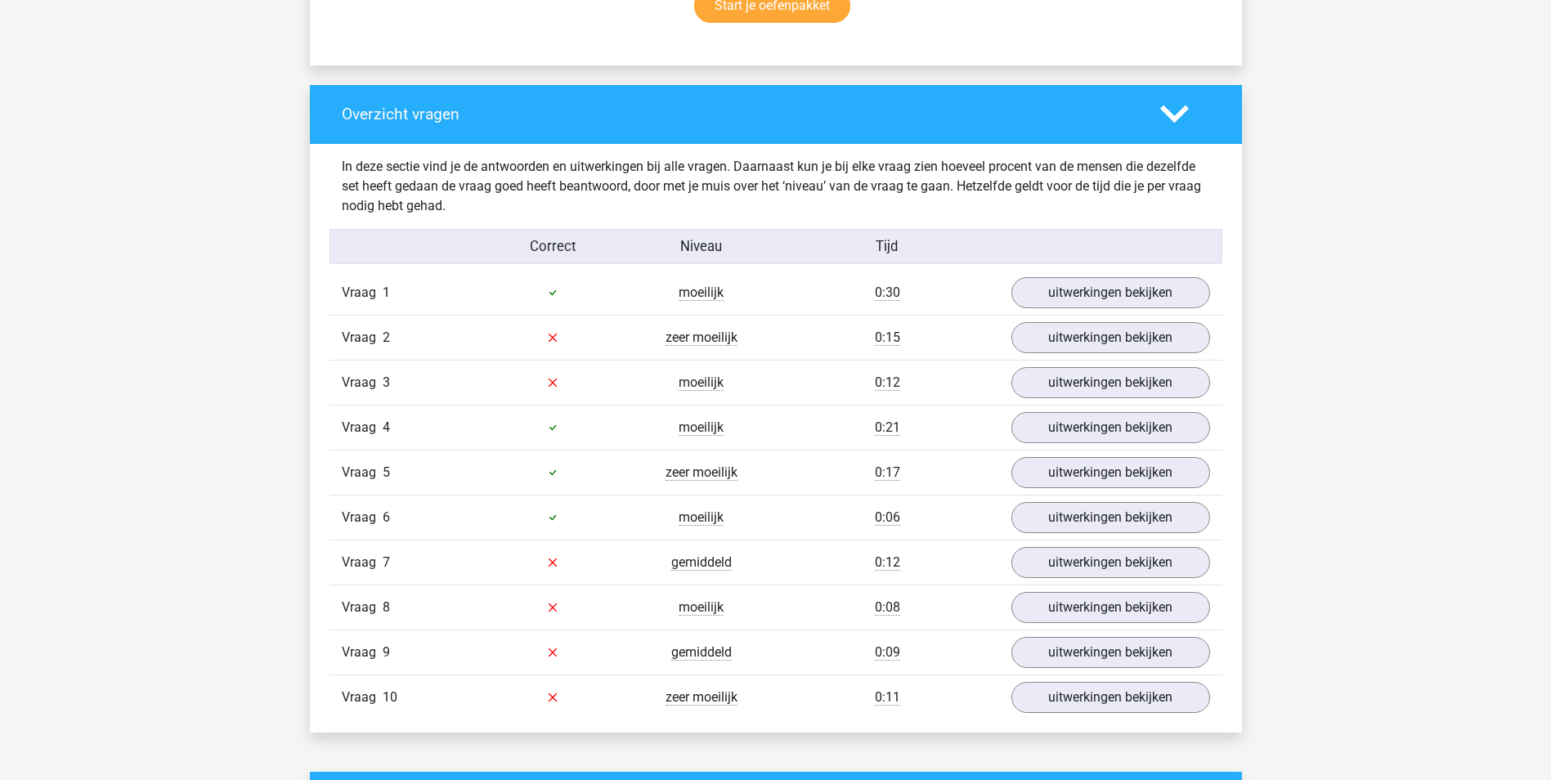
scroll to position [1144, 0]
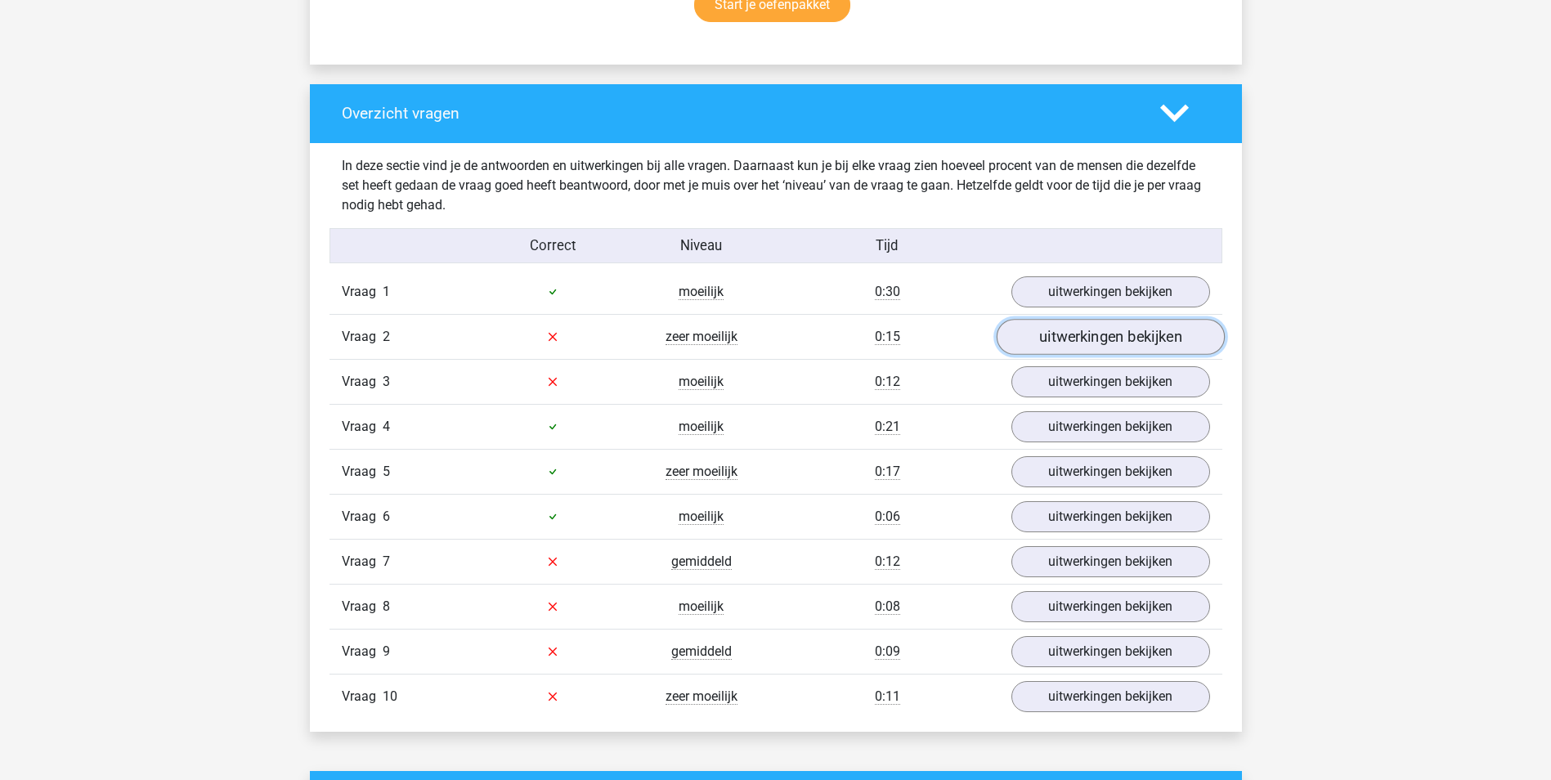
click at [1121, 344] on link "uitwerkingen bekijken" at bounding box center [1110, 337] width 228 height 36
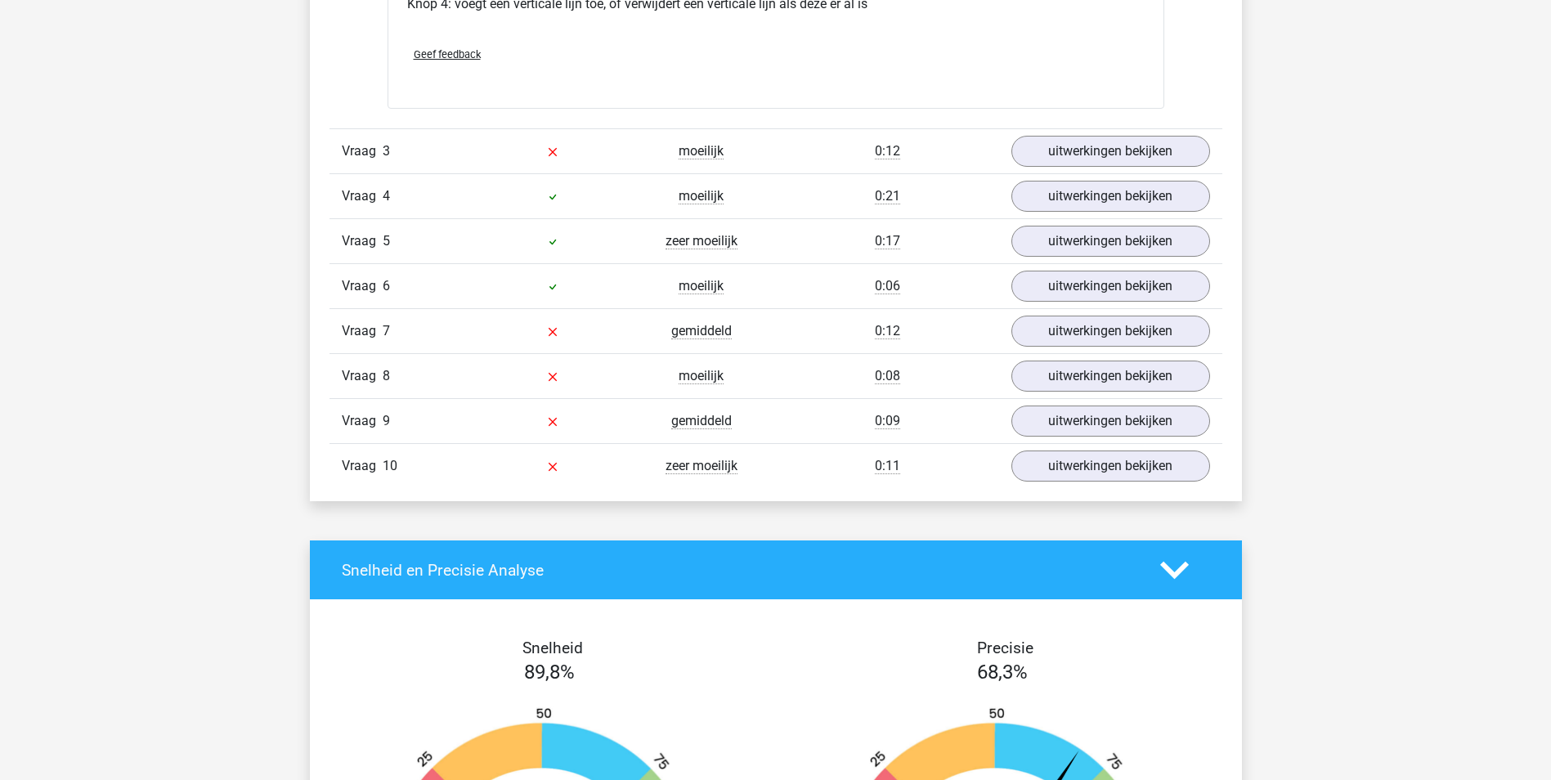
scroll to position [2452, 0]
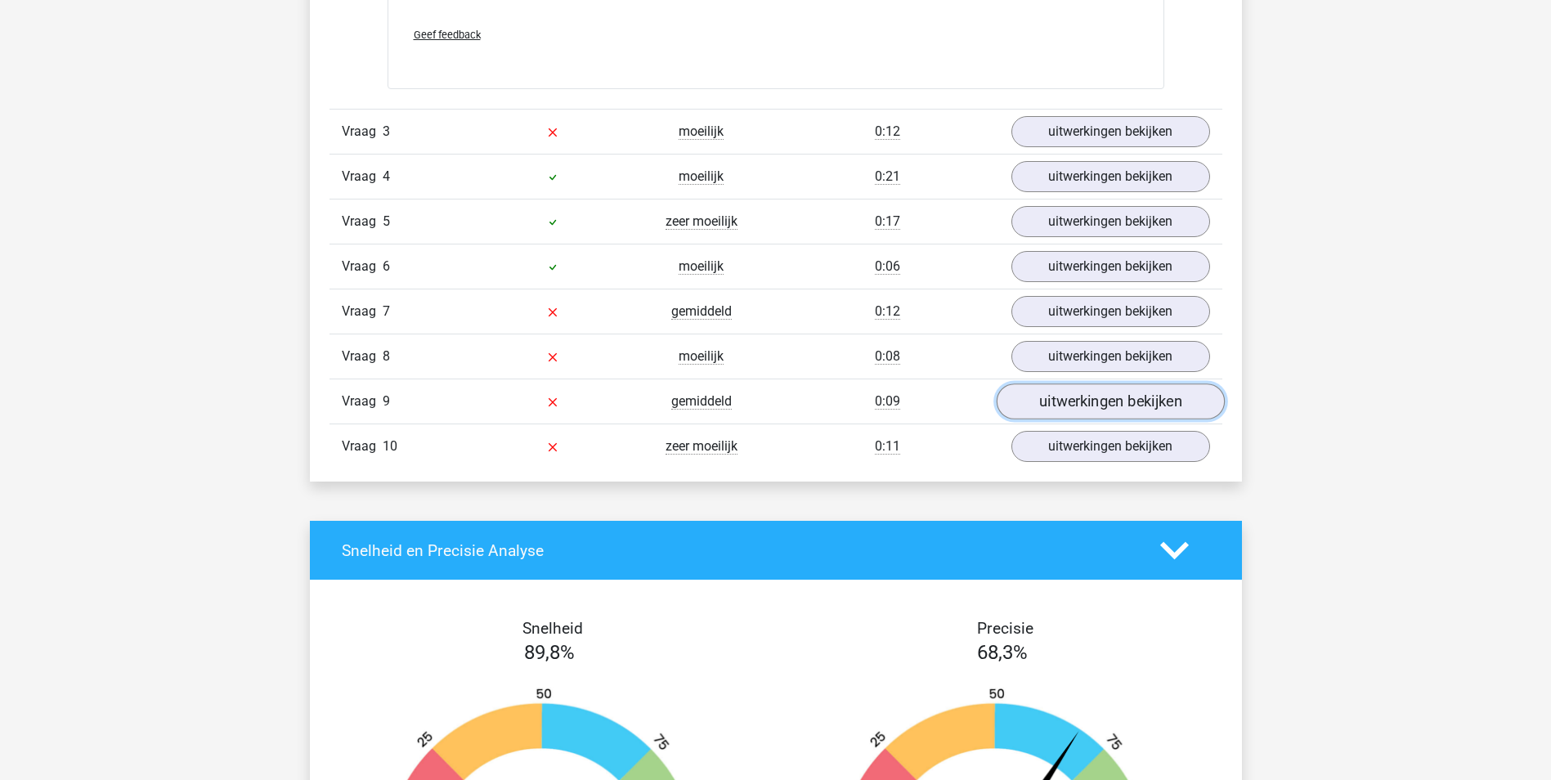
click at [1098, 404] on link "uitwerkingen bekijken" at bounding box center [1110, 401] width 228 height 36
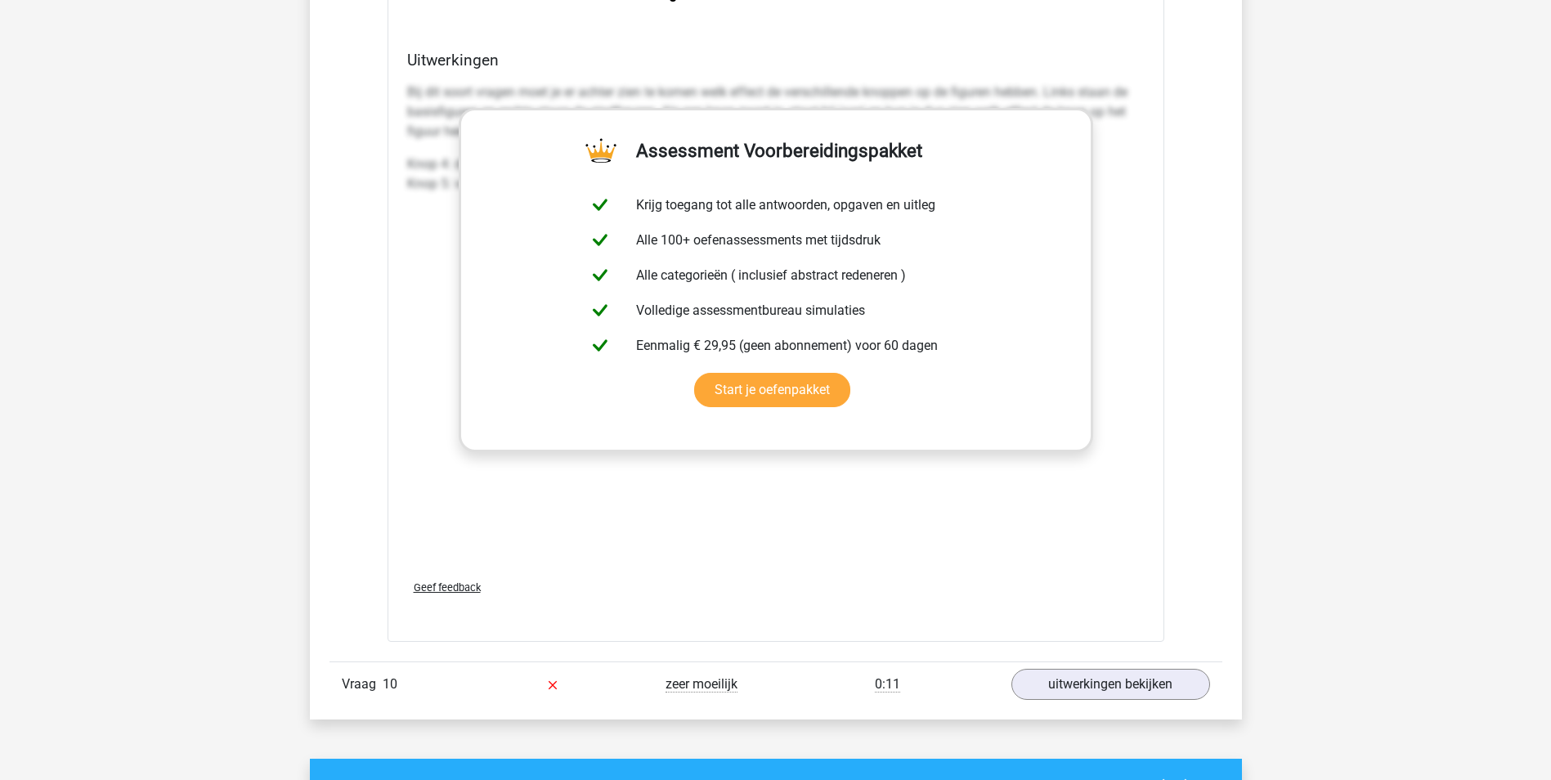
scroll to position [3597, 0]
